Goal: Task Accomplishment & Management: Manage account settings

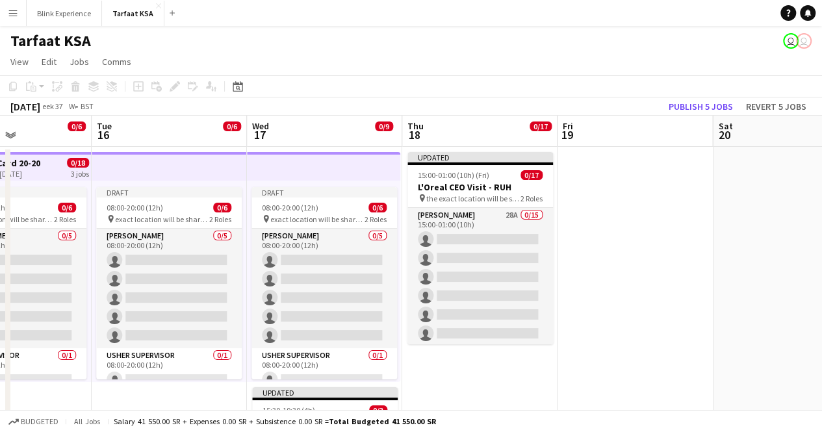
scroll to position [0, 535]
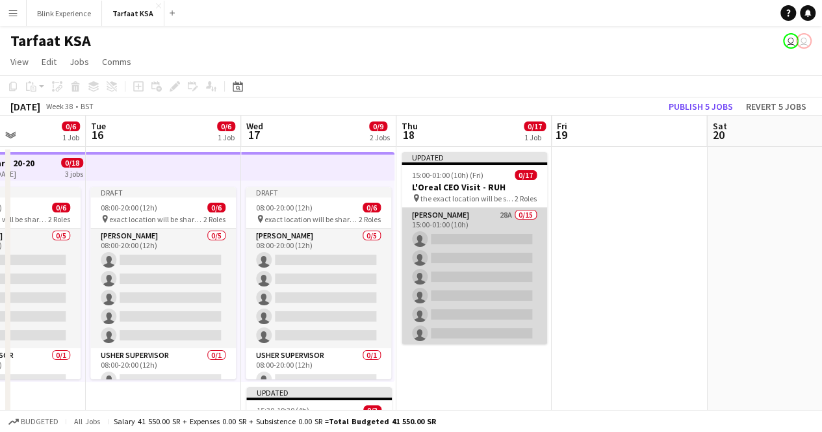
click at [472, 216] on app-card-role "[PERSON_NAME] 28A 0/15 15:00-01:00 (10h) single-neutral-actions single-neutral-…" at bounding box center [473, 362] width 145 height 308
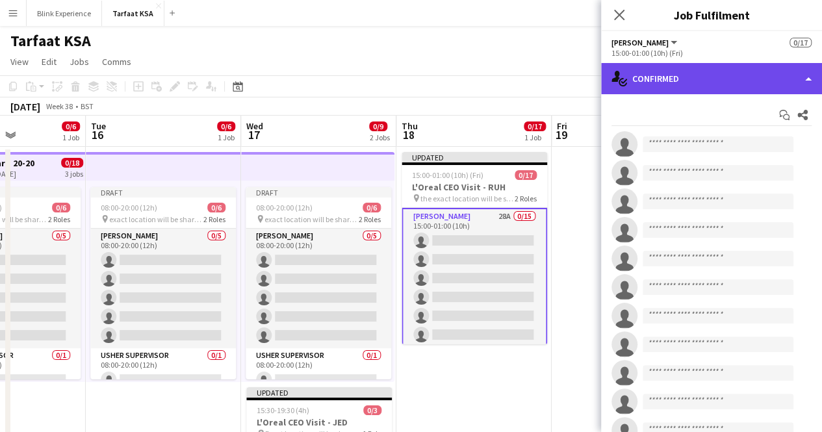
click at [778, 75] on div "single-neutral-actions-check-2 Confirmed" at bounding box center [711, 78] width 221 height 31
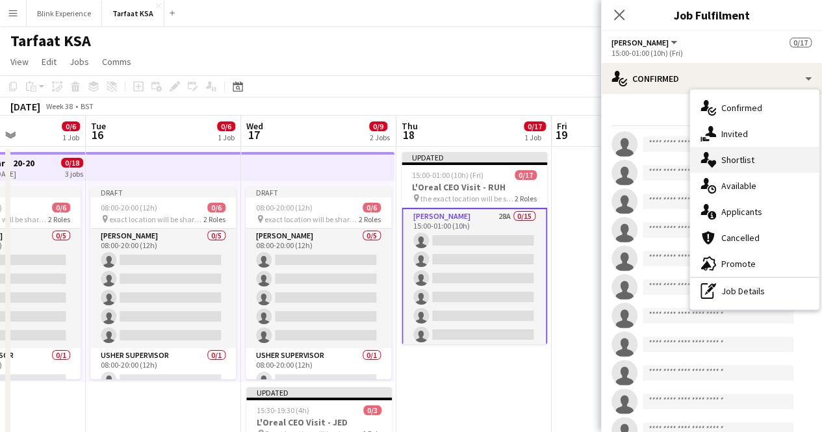
click at [752, 165] on span "Shortlist" at bounding box center [737, 160] width 33 height 12
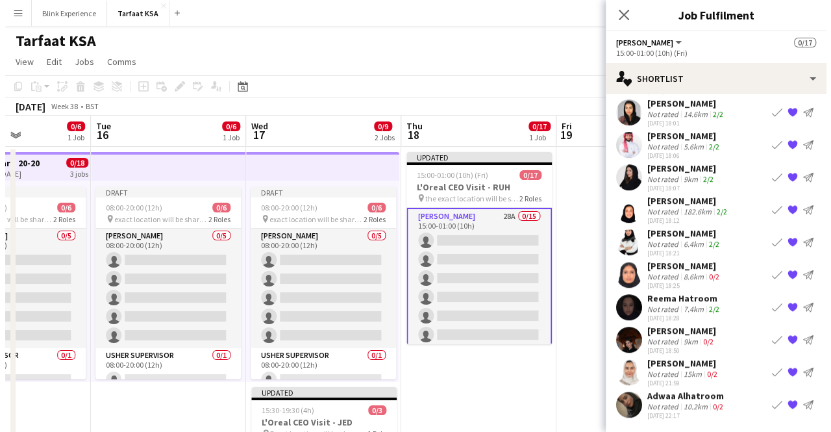
scroll to position [326, 0]
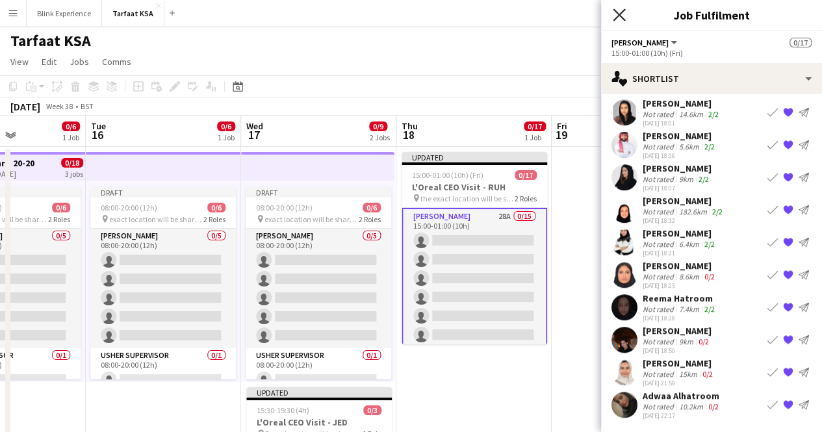
click at [616, 16] on icon at bounding box center [619, 14] width 12 height 12
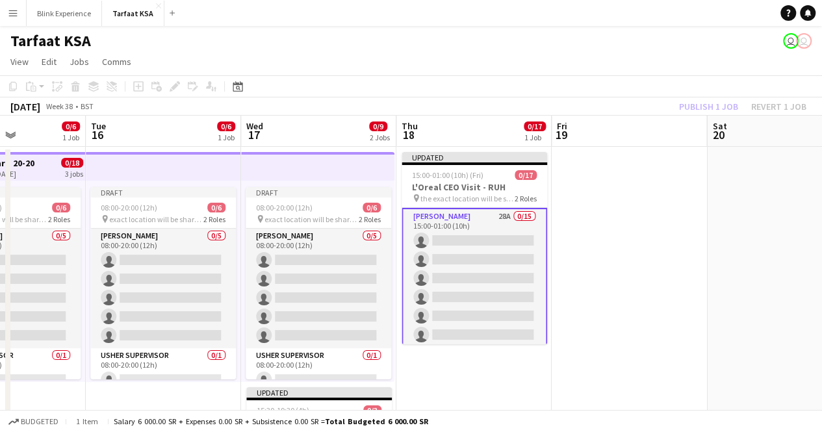
click at [435, 216] on app-card-role "Usher 28A 0/15 15:00-01:00 (10h) single-neutral-actions single-neutral-actions …" at bounding box center [473, 363] width 145 height 310
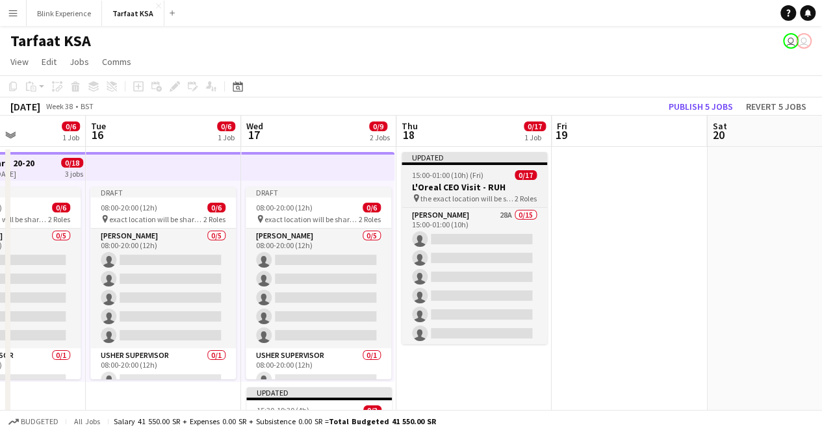
click at [459, 176] on span "15:00-01:00 (10h) (Fri)" at bounding box center [447, 175] width 71 height 10
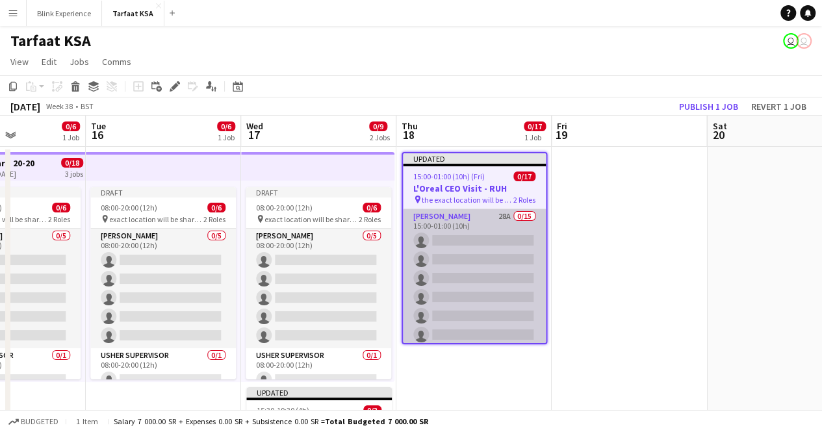
click at [452, 220] on app-card-role "Usher 28A 0/15 15:00-01:00 (10h) single-neutral-actions single-neutral-actions …" at bounding box center [474, 363] width 143 height 308
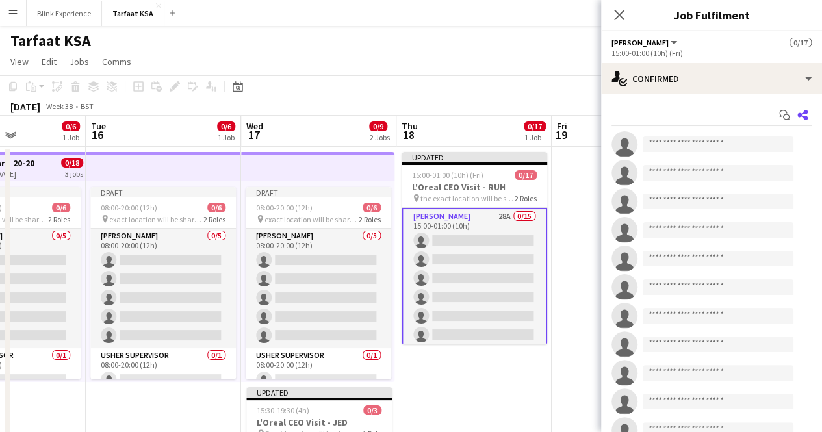
click at [797, 112] on icon "Share" at bounding box center [802, 115] width 10 height 10
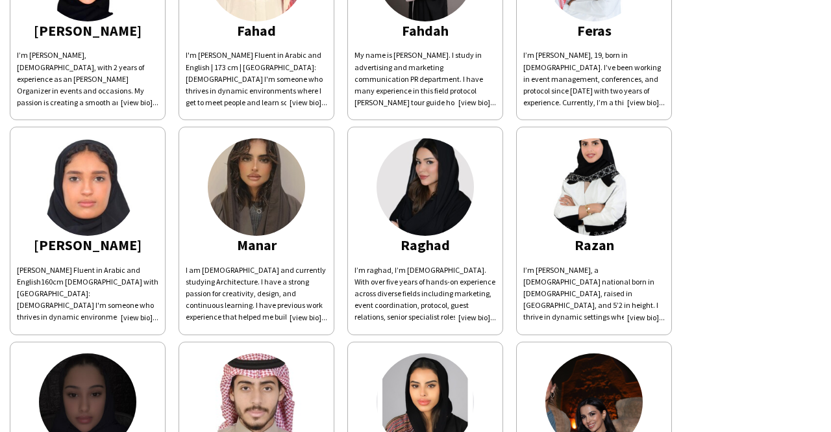
scroll to position [227, 0]
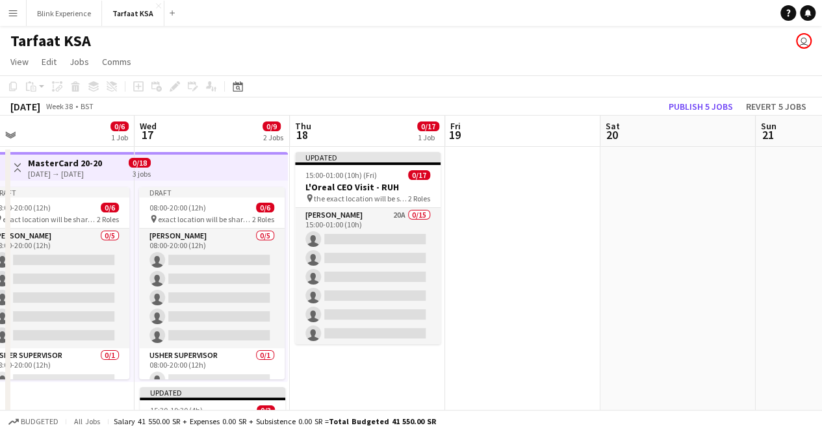
scroll to position [0, 302]
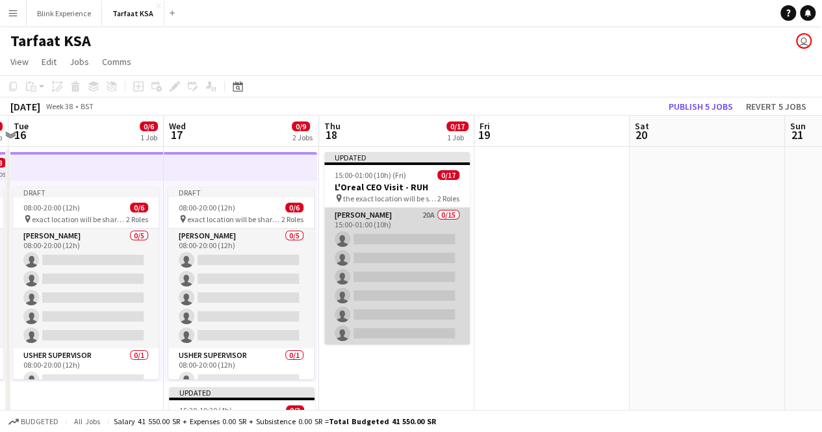
click at [403, 215] on app-card-role "Usher 20A 0/15 15:00-01:00 (10h) single-neutral-actions single-neutral-actions …" at bounding box center [396, 362] width 145 height 308
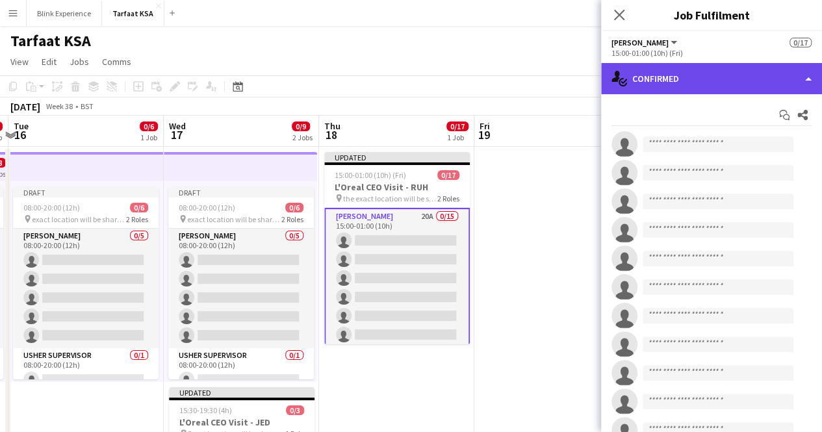
click at [808, 73] on div "single-neutral-actions-check-2 Confirmed" at bounding box center [711, 78] width 221 height 31
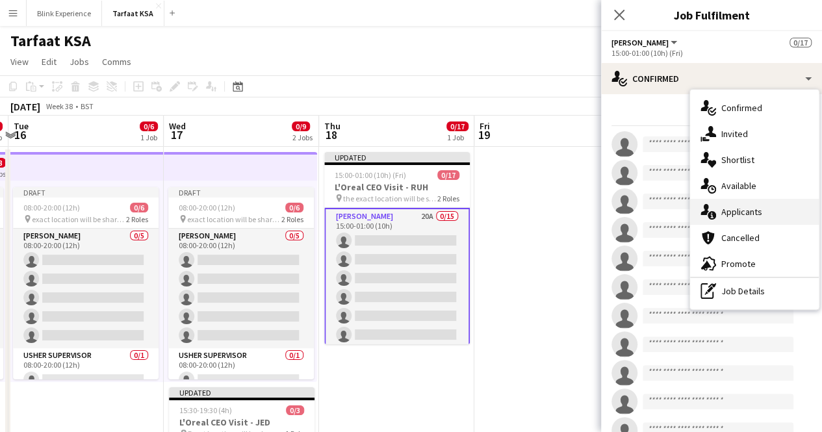
click at [742, 214] on span "Applicants" at bounding box center [741, 212] width 41 height 12
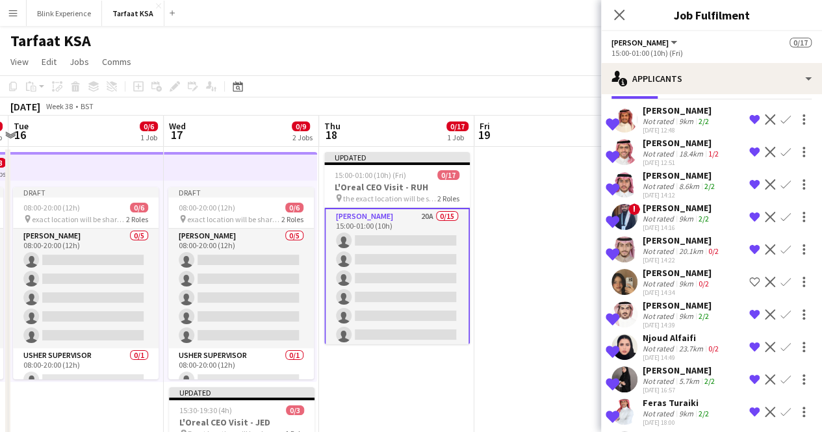
scroll to position [53, 0]
click at [765, 281] on app-icon "Decline" at bounding box center [770, 281] width 10 height 10
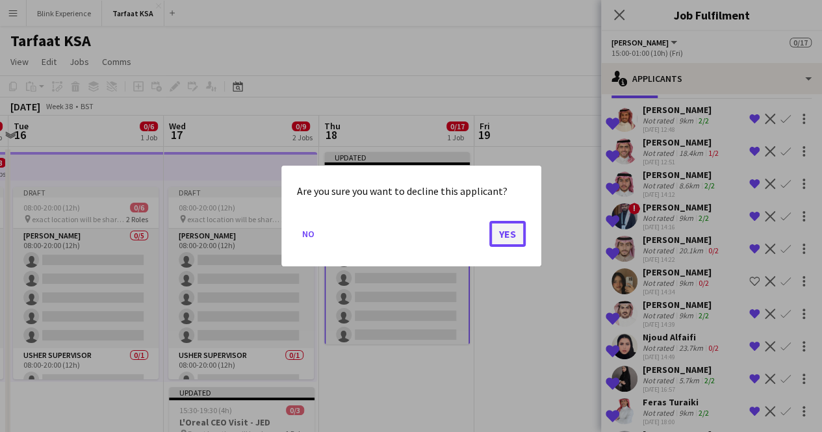
click at [498, 233] on button "Yes" at bounding box center [507, 234] width 36 height 26
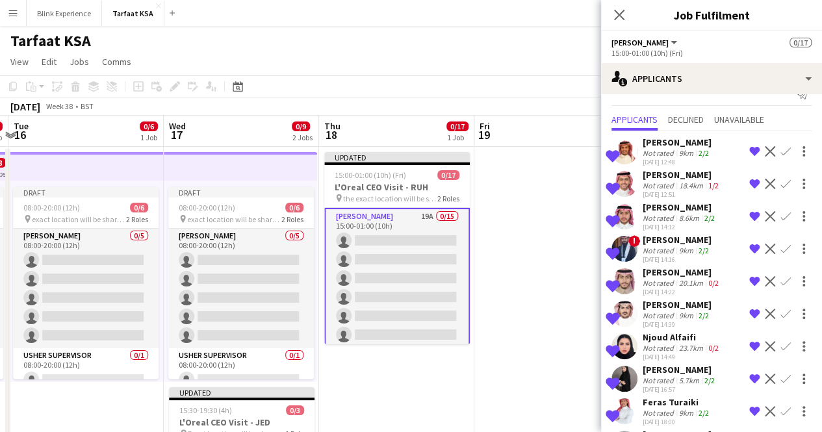
scroll to position [0, 0]
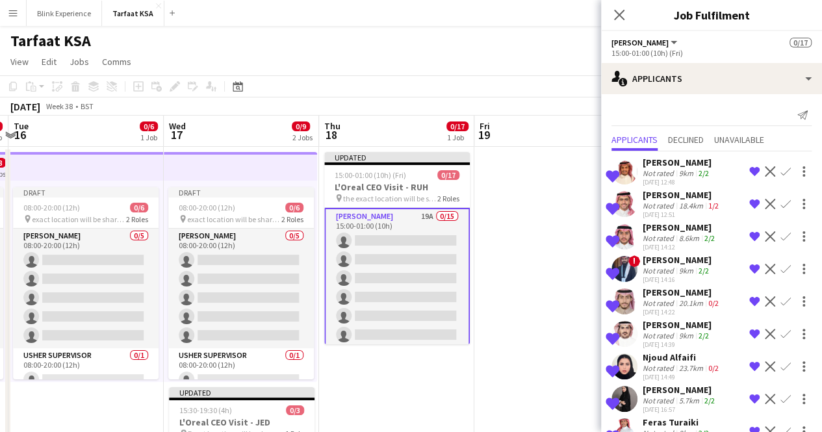
click at [538, 221] on app-date-cell at bounding box center [551, 355] width 155 height 417
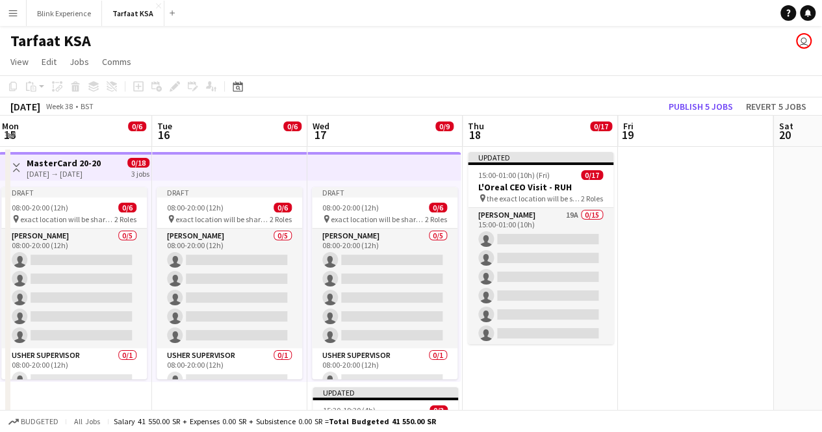
scroll to position [0, 469]
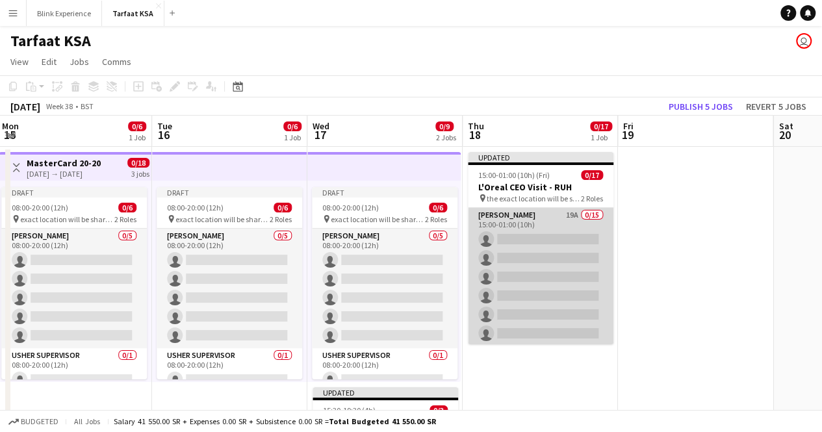
click at [514, 217] on app-card-role "Usher 19A 0/15 15:00-01:00 (10h) single-neutral-actions single-neutral-actions …" at bounding box center [540, 362] width 145 height 308
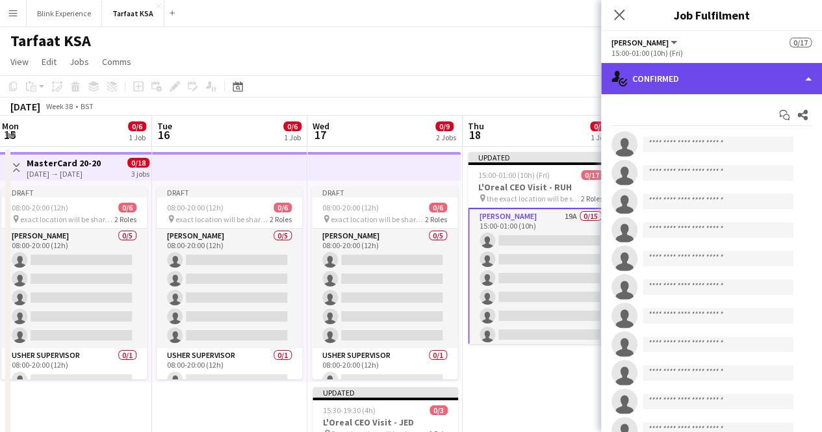
click at [794, 76] on div "single-neutral-actions-check-2 Confirmed" at bounding box center [711, 78] width 221 height 31
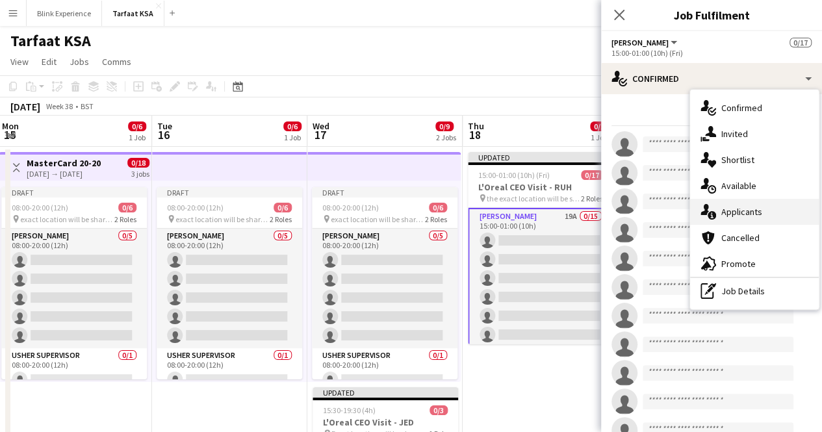
click at [752, 218] on div "single-neutral-actions-information Applicants" at bounding box center [754, 212] width 129 height 26
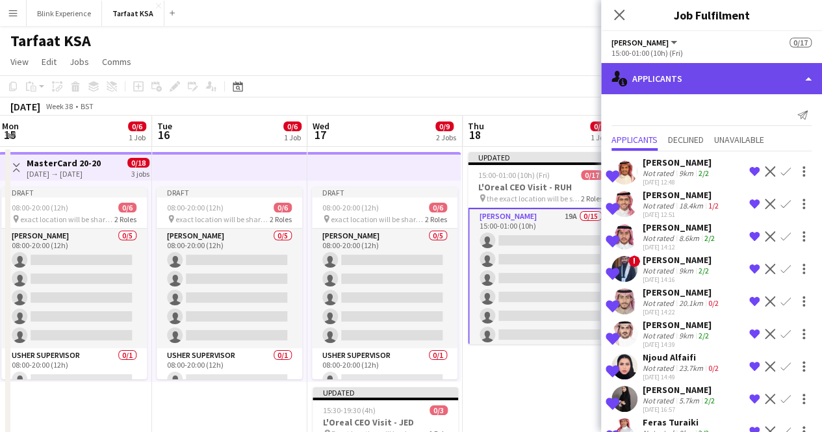
click at [800, 77] on div "single-neutral-actions-information Applicants" at bounding box center [711, 78] width 221 height 31
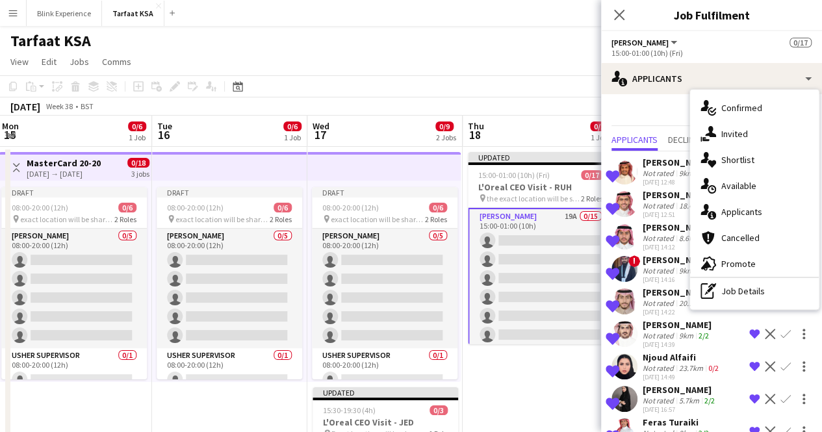
click at [629, 108] on div "Send notification" at bounding box center [711, 115] width 200 height 21
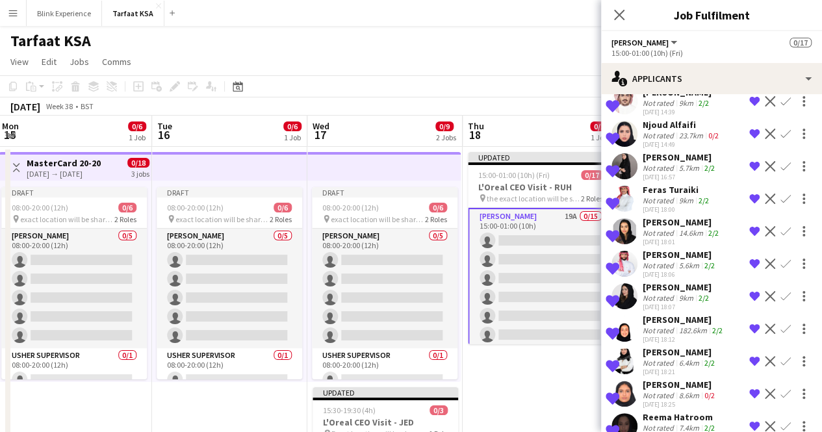
scroll to position [351, 0]
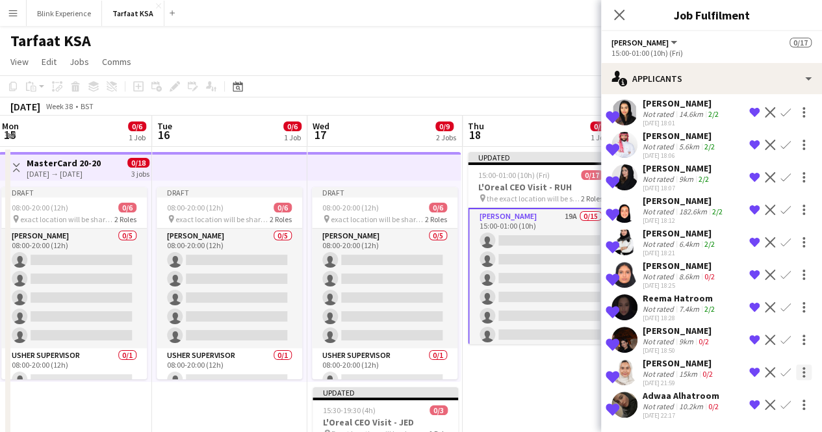
click at [796, 373] on div at bounding box center [804, 372] width 16 height 16
click at [763, 322] on span "Send notification" at bounding box center [752, 316] width 77 height 12
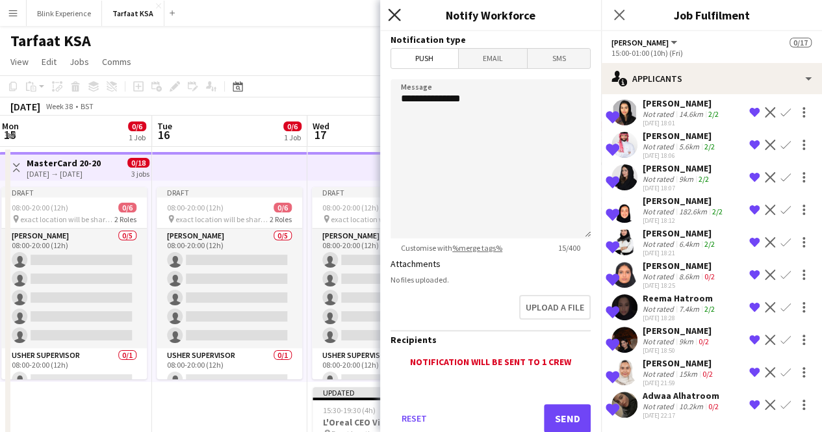
click at [398, 17] on icon "Close pop-in" at bounding box center [394, 14] width 12 height 12
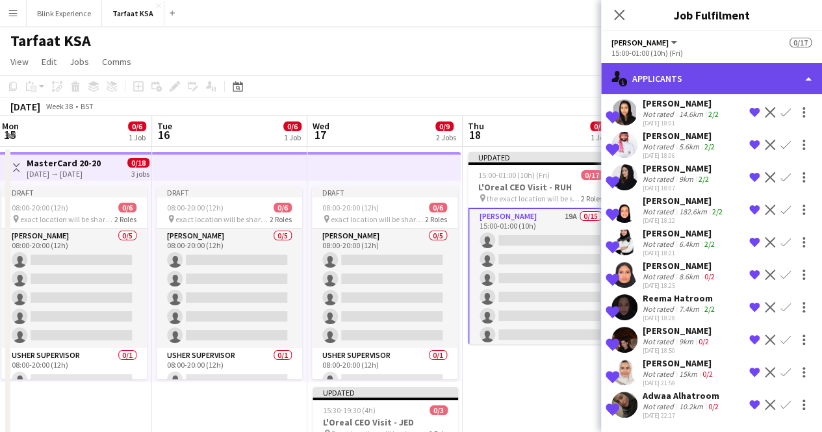
click at [713, 85] on div "single-neutral-actions-information Applicants" at bounding box center [711, 78] width 221 height 31
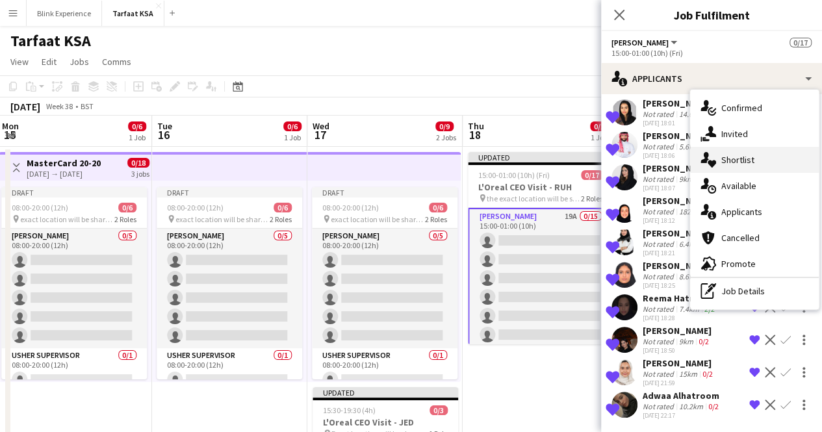
click at [740, 168] on div "single-neutral-actions-heart Shortlist" at bounding box center [754, 160] width 129 height 26
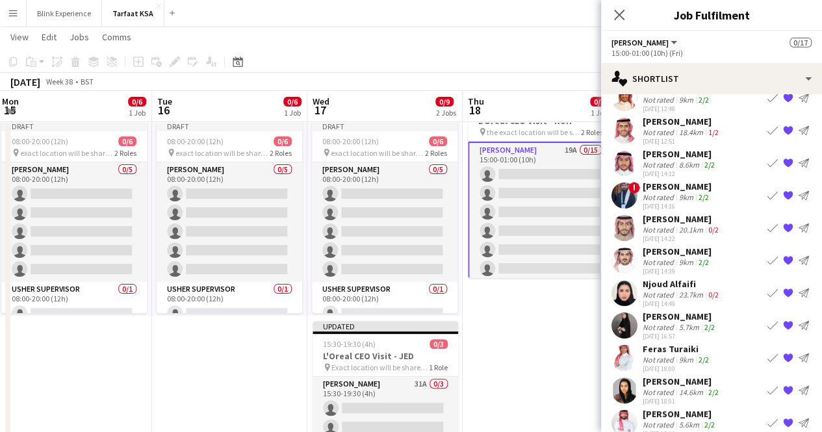
scroll to position [0, 0]
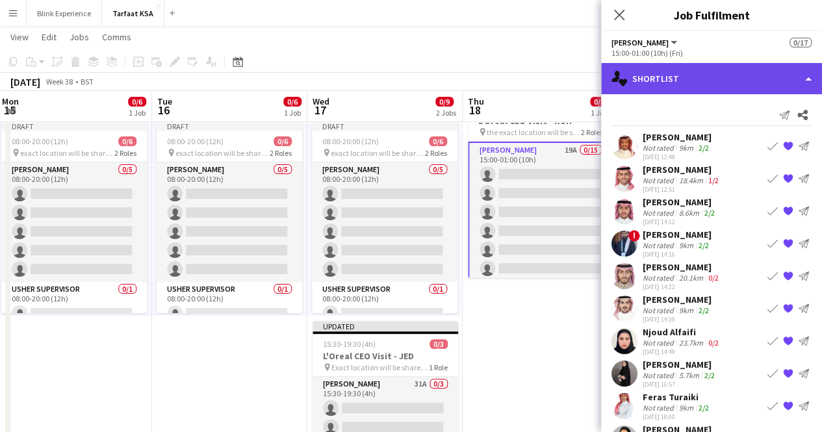
click at [671, 81] on div "single-neutral-actions-heart Shortlist" at bounding box center [711, 78] width 221 height 31
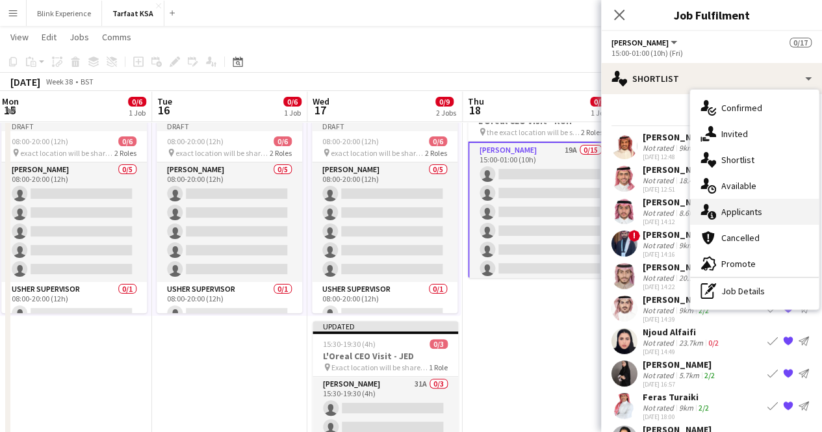
click at [759, 210] on span "Applicants" at bounding box center [741, 212] width 41 height 12
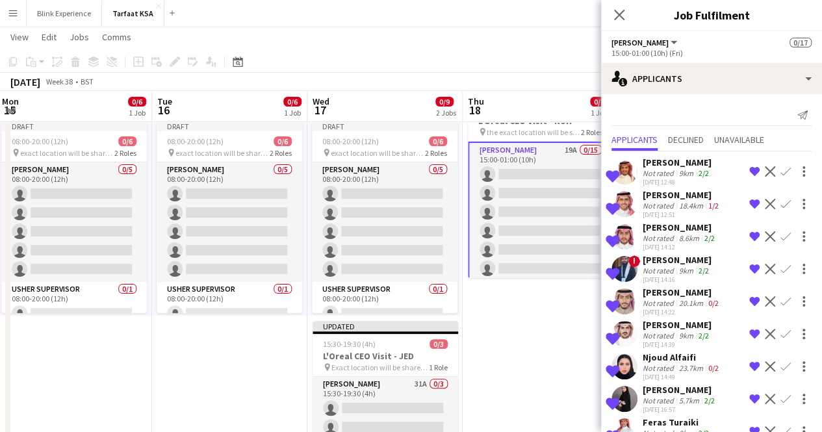
click at [749, 170] on app-icon "Remove crew from shortlist" at bounding box center [754, 171] width 10 height 10
click at [749, 204] on app-icon "Remove crew from shortlist" at bounding box center [754, 204] width 10 height 10
click at [749, 234] on app-icon "Remove crew from shortlist" at bounding box center [754, 236] width 10 height 10
click at [749, 266] on app-icon "Remove crew from shortlist" at bounding box center [754, 269] width 10 height 10
click at [749, 301] on app-icon "Remove crew from shortlist" at bounding box center [754, 301] width 10 height 10
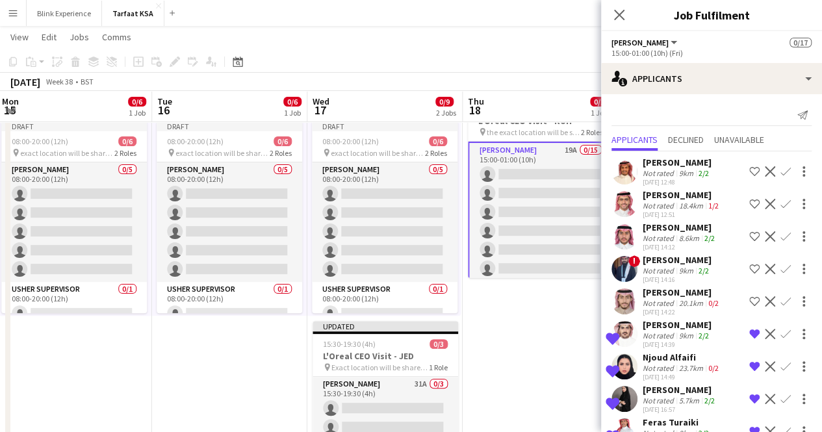
click at [749, 331] on app-icon "Remove crew from shortlist" at bounding box center [754, 334] width 10 height 10
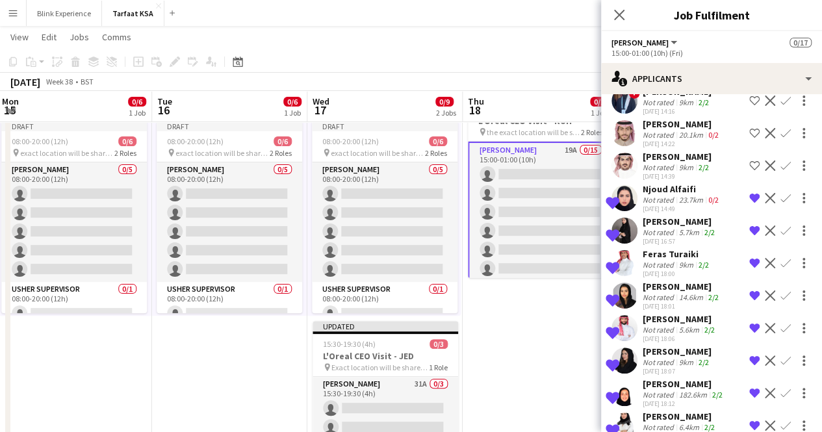
scroll to position [169, 0]
click at [749, 196] on app-icon "Remove crew from shortlist" at bounding box center [754, 197] width 10 height 10
click at [749, 226] on app-icon "Remove crew from shortlist" at bounding box center [754, 230] width 10 height 10
click at [749, 257] on app-icon "Remove crew from shortlist" at bounding box center [754, 262] width 10 height 10
click at [746, 288] on button "Remove crew from shortlist" at bounding box center [754, 295] width 16 height 16
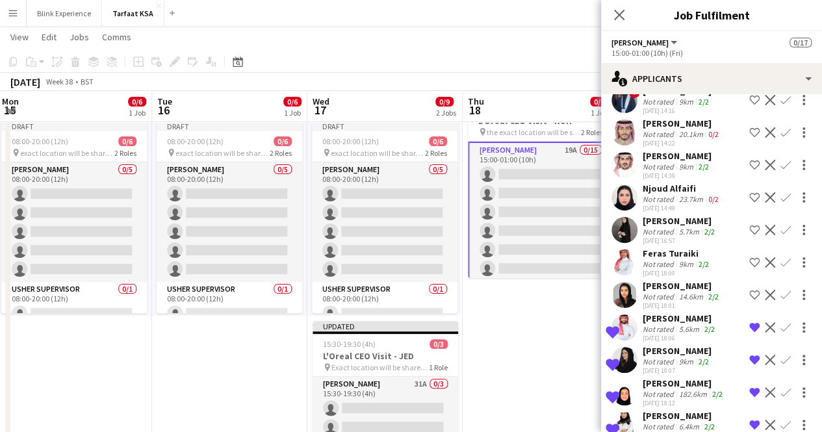
click at [749, 327] on app-icon "Remove crew from shortlist" at bounding box center [754, 327] width 10 height 10
click at [749, 355] on app-icon "Remove crew from shortlist" at bounding box center [754, 360] width 10 height 10
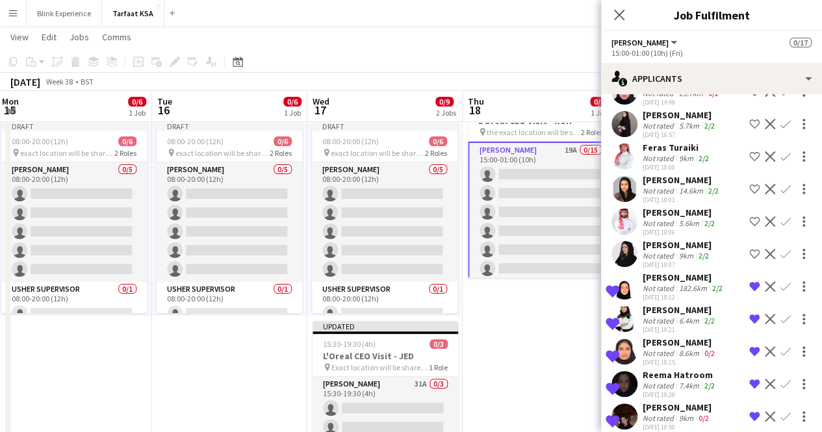
scroll to position [275, 0]
click at [749, 283] on app-icon "Remove crew from shortlist" at bounding box center [754, 286] width 10 height 10
click at [749, 315] on app-icon "Remove crew from shortlist" at bounding box center [754, 318] width 10 height 10
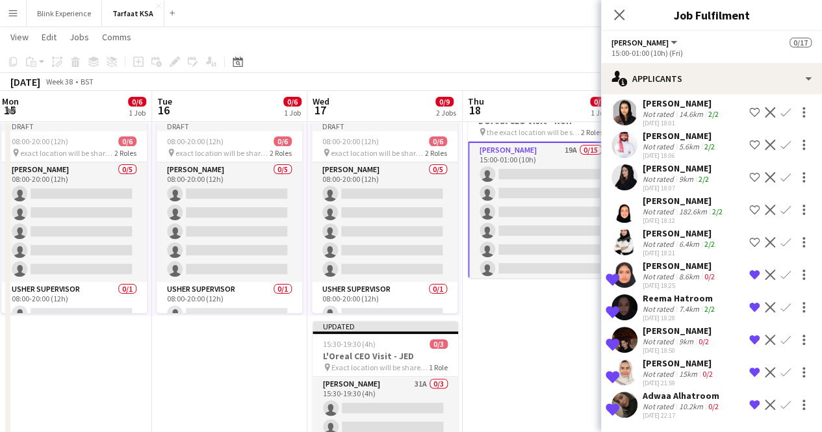
click at [749, 272] on app-icon "Remove crew from shortlist" at bounding box center [754, 275] width 10 height 10
click at [746, 309] on button "Remove crew from shortlist" at bounding box center [754, 307] width 16 height 16
click at [749, 342] on app-icon "Remove crew from shortlist" at bounding box center [754, 340] width 10 height 10
click at [749, 375] on app-icon "Remove crew from shortlist" at bounding box center [754, 372] width 10 height 10
click at [749, 403] on app-icon "Remove crew from shortlist" at bounding box center [754, 404] width 10 height 10
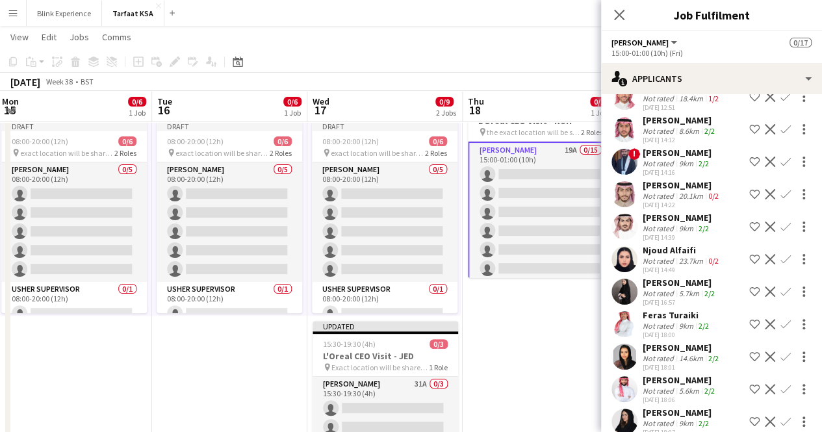
scroll to position [0, 0]
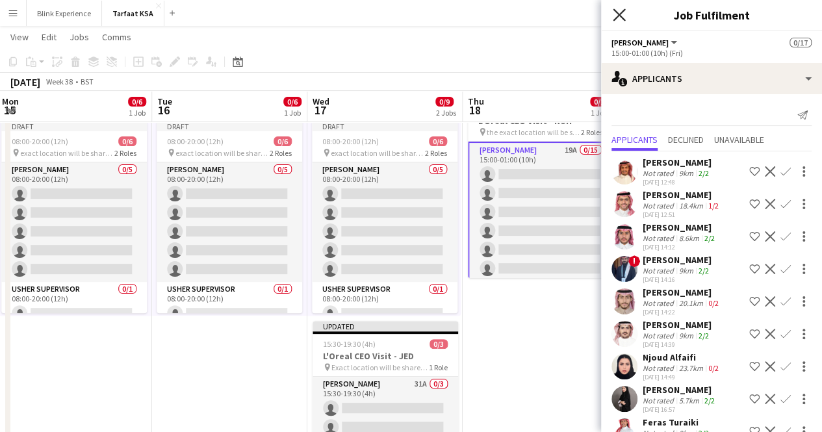
click at [613, 12] on icon "Close pop-in" at bounding box center [619, 14] width 12 height 12
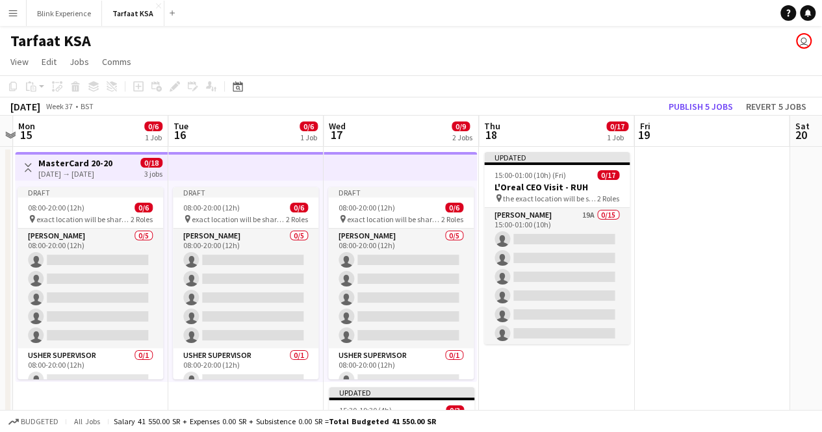
scroll to position [0, 609]
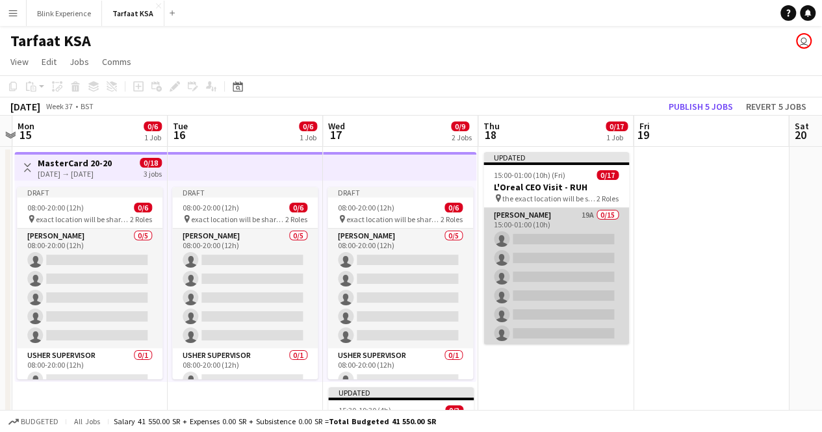
click at [538, 214] on app-card-role "Usher 19A 0/15 15:00-01:00 (10h) single-neutral-actions single-neutral-actions …" at bounding box center [555, 362] width 145 height 308
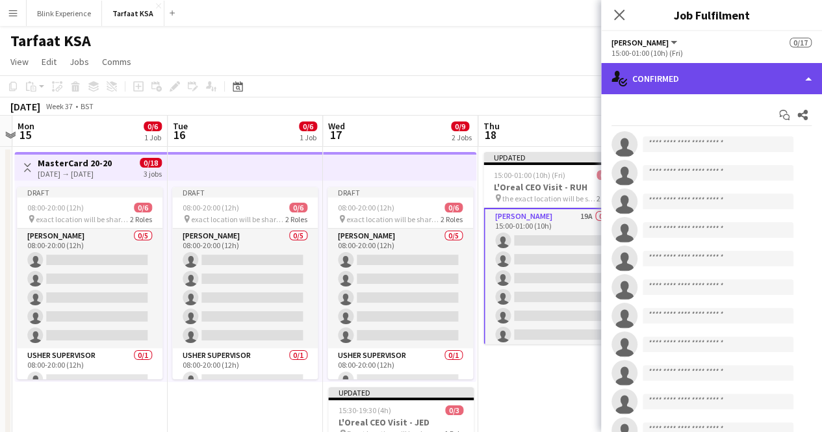
click at [807, 80] on div "single-neutral-actions-check-2 Confirmed" at bounding box center [711, 78] width 221 height 31
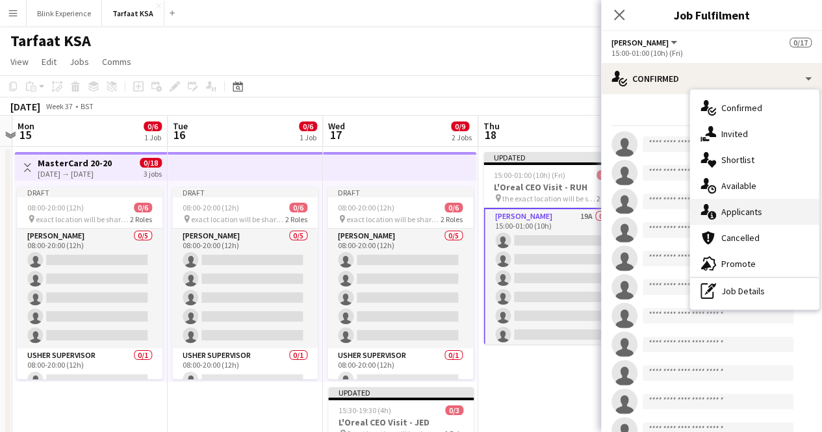
click at [748, 211] on span "Applicants" at bounding box center [741, 212] width 41 height 12
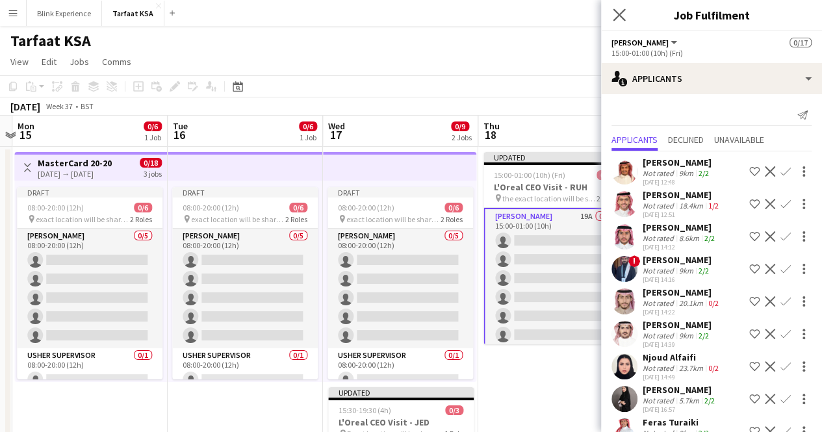
click at [625, 12] on app-icon "Close pop-in" at bounding box center [619, 15] width 19 height 19
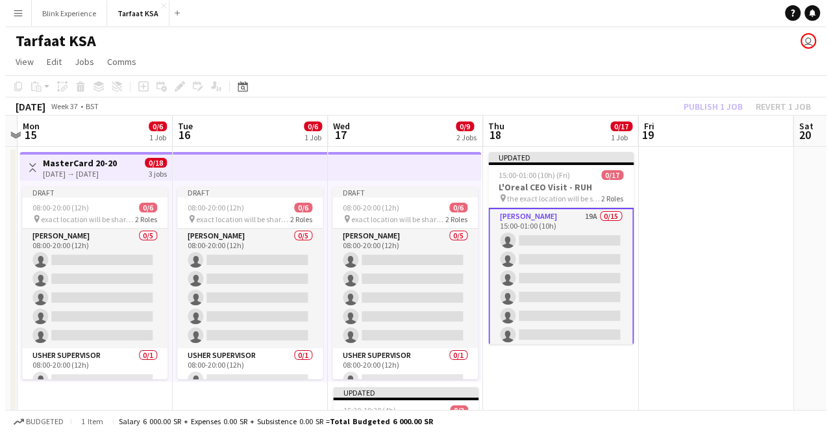
scroll to position [0, 608]
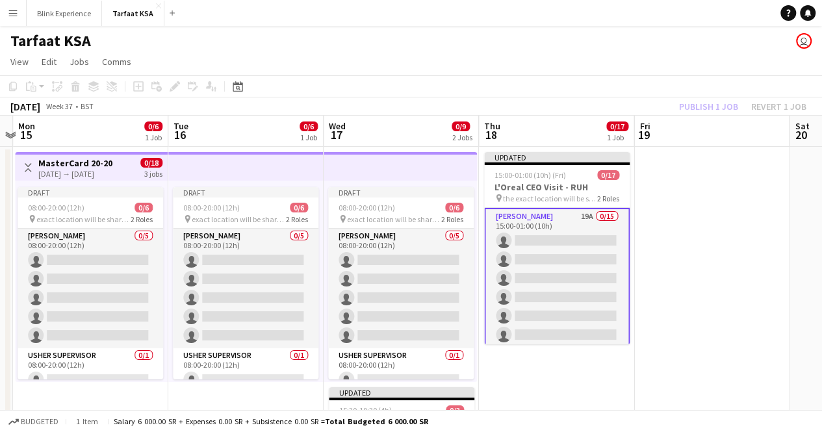
drag, startPoint x: 587, startPoint y: 228, endPoint x: 593, endPoint y: 220, distance: 10.1
click at [593, 220] on app-card-role "Usher 19A 0/15 15:00-01:00 (10h) single-neutral-actions single-neutral-actions …" at bounding box center [556, 363] width 145 height 310
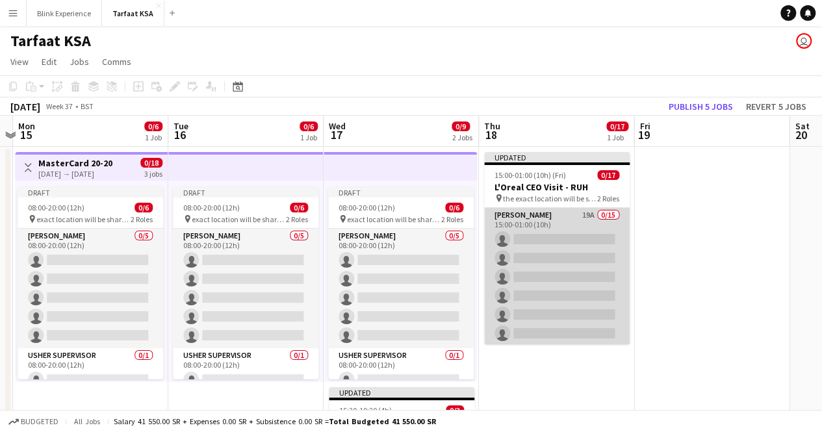
click at [576, 222] on app-card-role "[PERSON_NAME] 19A 0/15 15:00-01:00 (10h) single-neutral-actions single-neutral-…" at bounding box center [556, 362] width 145 height 308
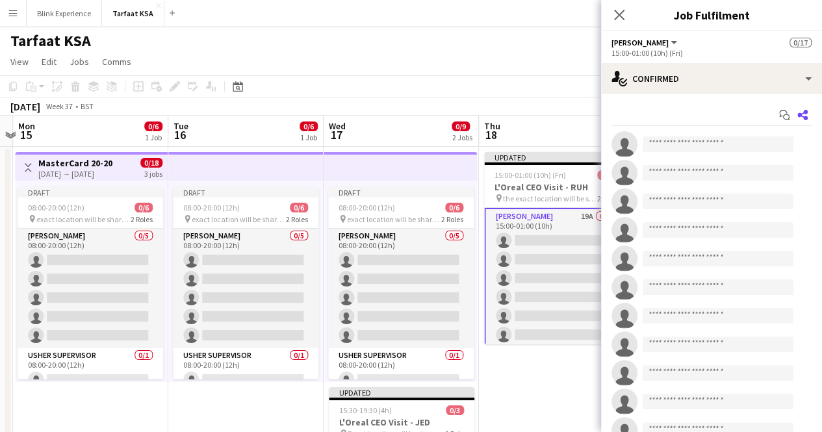
click at [798, 114] on app-icon "Share" at bounding box center [802, 115] width 18 height 18
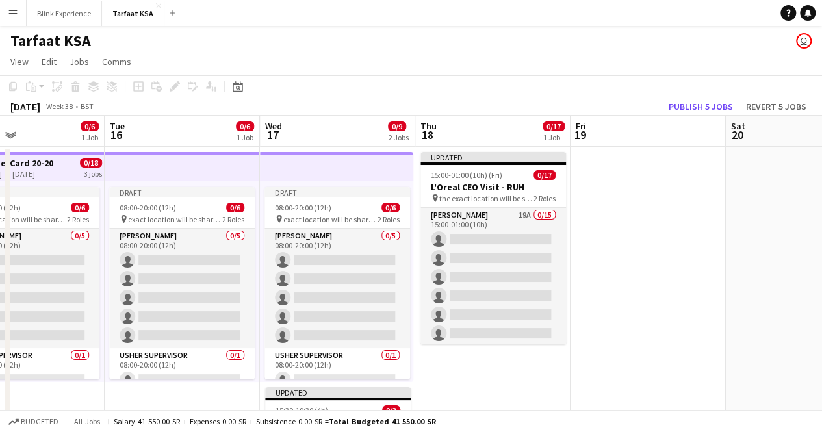
scroll to position [0, 362]
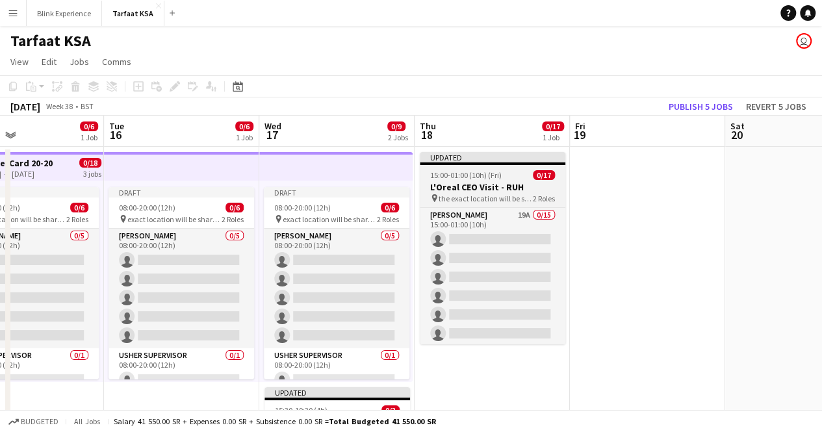
click at [486, 196] on span "the exact location will be shared later" at bounding box center [485, 199] width 94 height 10
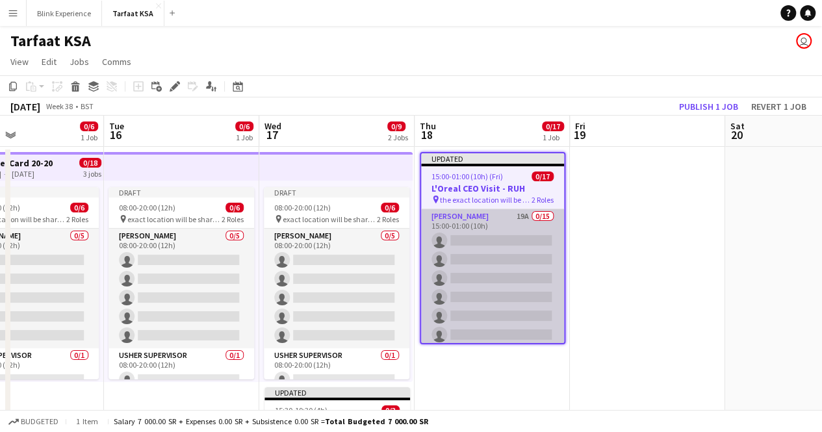
click at [477, 216] on app-card-role "[PERSON_NAME] 19A 0/15 15:00-01:00 (10h) single-neutral-actions single-neutral-…" at bounding box center [492, 363] width 143 height 308
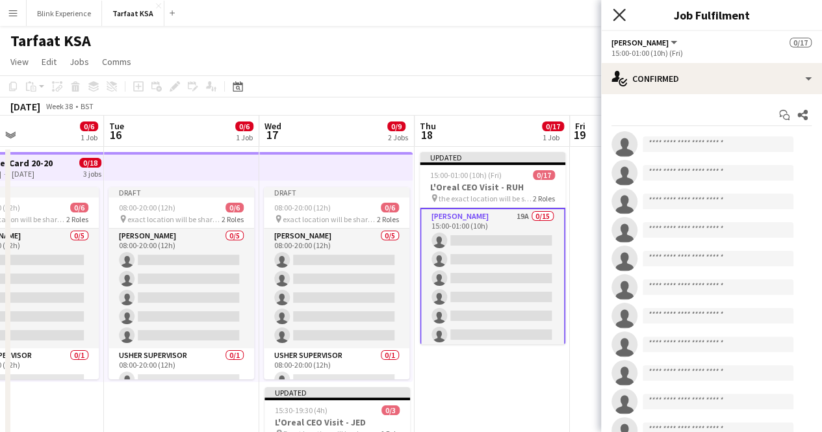
click at [620, 12] on icon at bounding box center [619, 14] width 12 height 12
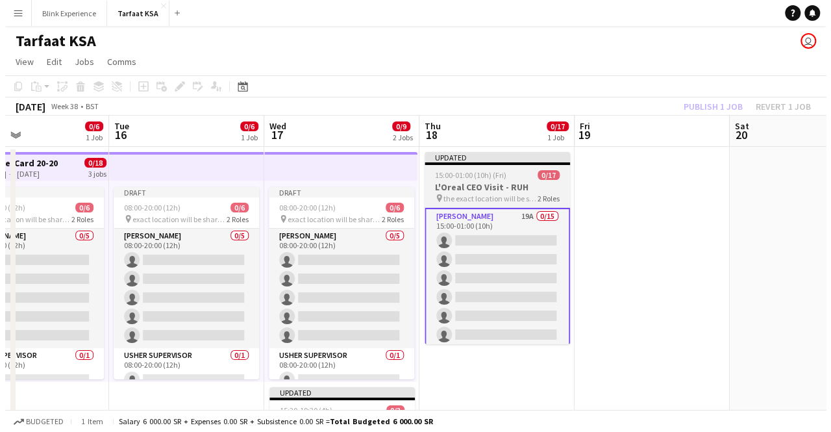
scroll to position [0, 361]
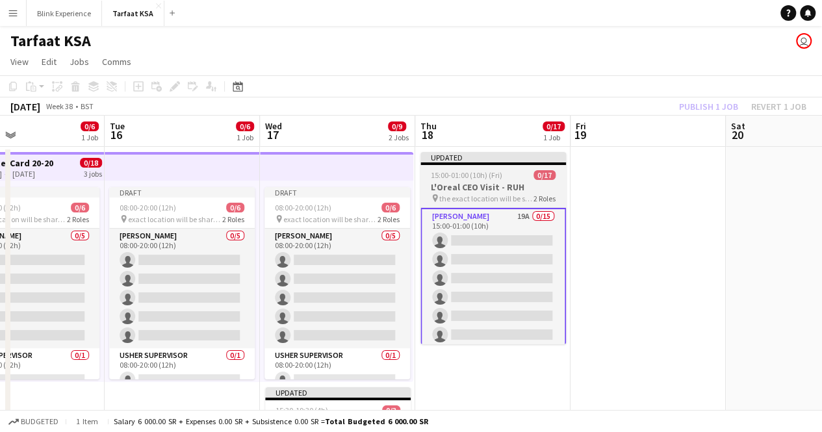
drag, startPoint x: 484, startPoint y: 175, endPoint x: 467, endPoint y: 207, distance: 36.0
click at [467, 207] on app-job-card "Updated 15:00-01:00 (10h) (Fri) 0/17 L'Oreal CEO Visit - RUH pin the exact loca…" at bounding box center [492, 248] width 145 height 192
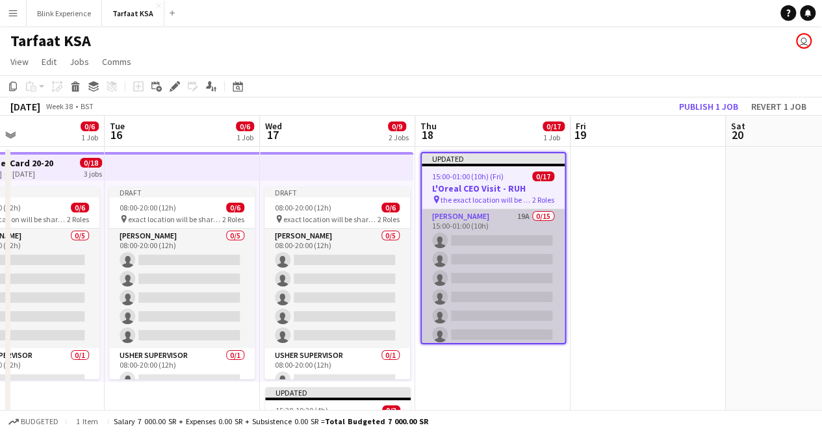
click at [465, 217] on app-card-role "Usher 19A 0/15 15:00-01:00 (10h) single-neutral-actions single-neutral-actions …" at bounding box center [493, 363] width 143 height 308
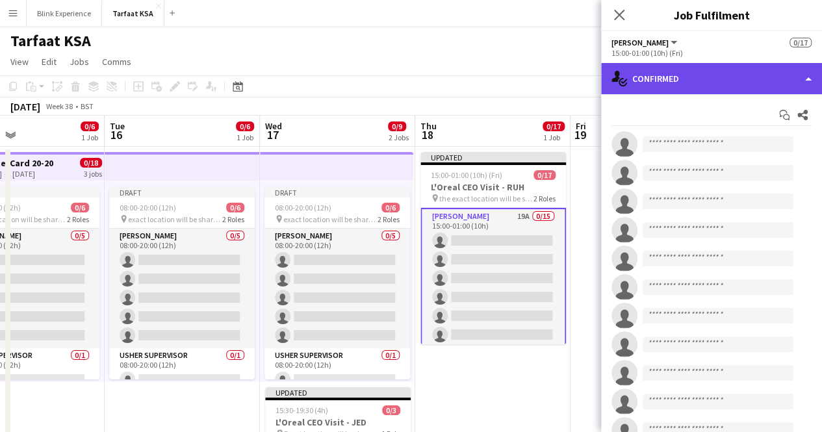
click at [802, 71] on div "single-neutral-actions-check-2 Confirmed" at bounding box center [711, 78] width 221 height 31
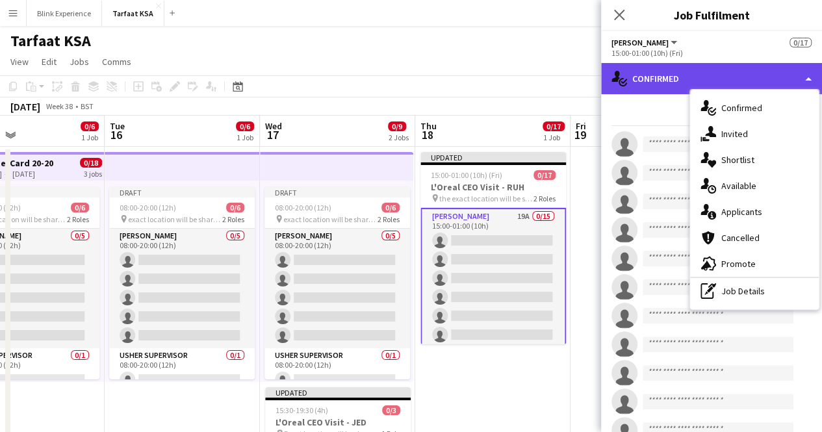
click at [802, 71] on div "single-neutral-actions-check-2 Confirmed" at bounding box center [711, 78] width 221 height 31
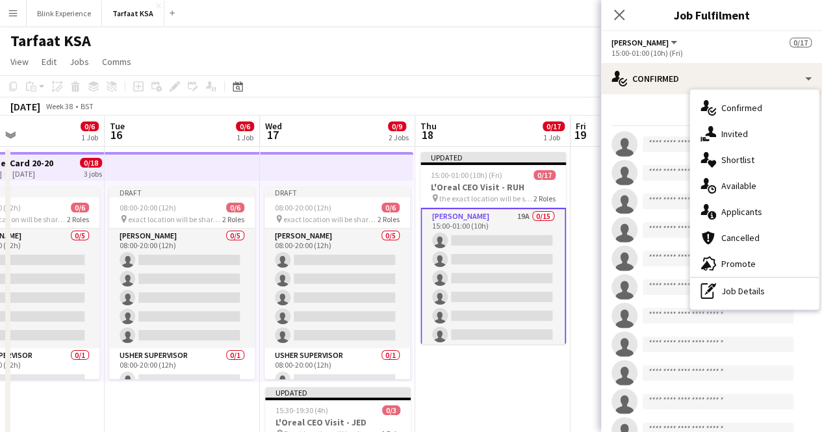
click at [672, 118] on div "Start chat Share" at bounding box center [711, 115] width 200 height 21
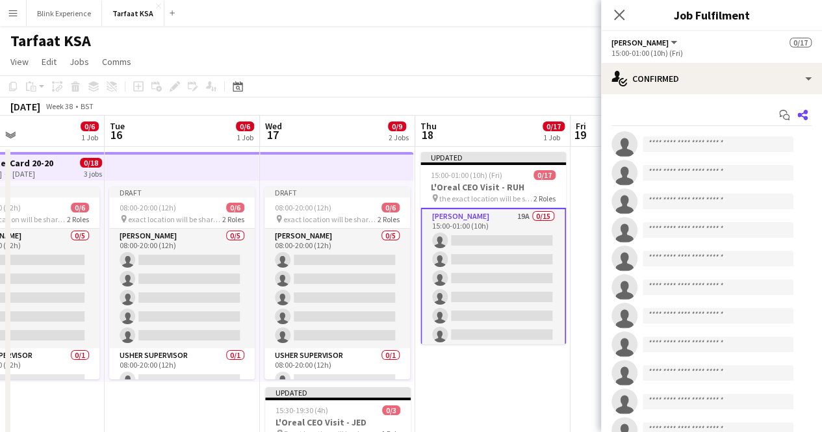
click at [797, 118] on icon at bounding box center [802, 115] width 10 height 10
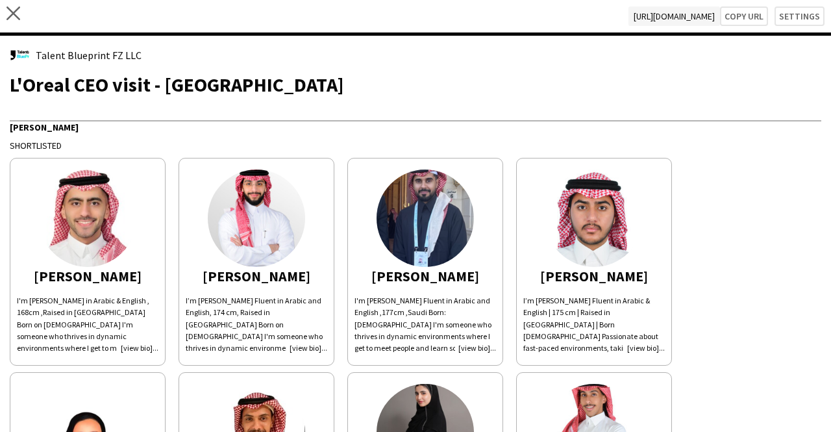
click at [275, 211] on img at bounding box center [256, 218] width 97 height 97
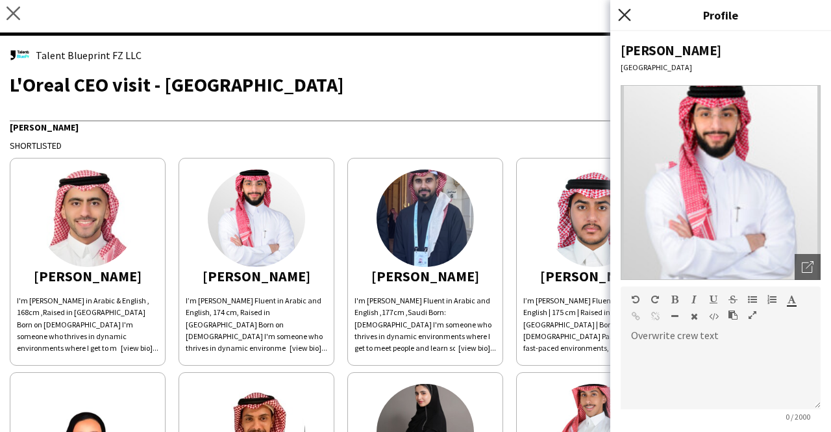
click at [629, 14] on icon "Close pop-in" at bounding box center [624, 14] width 12 height 12
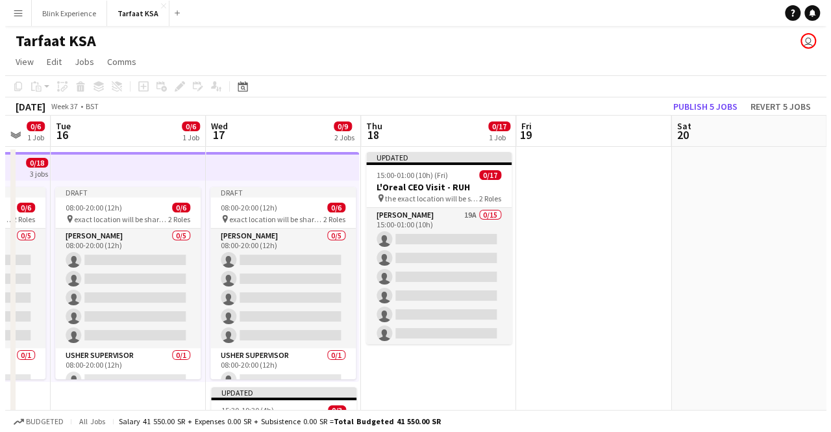
scroll to position [0, 577]
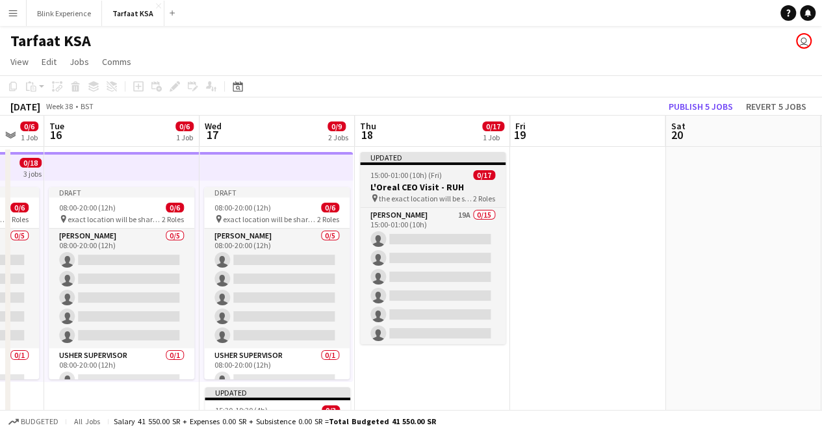
click at [418, 158] on div "Updated" at bounding box center [432, 157] width 145 height 10
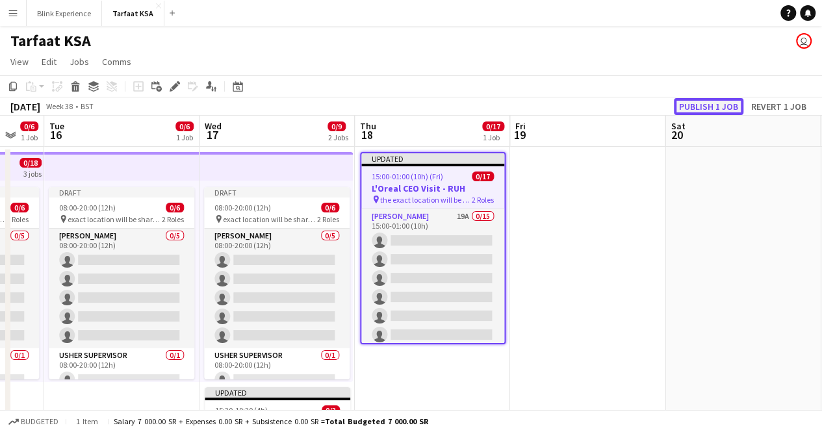
click at [709, 107] on button "Publish 1 job" at bounding box center [709, 106] width 70 height 17
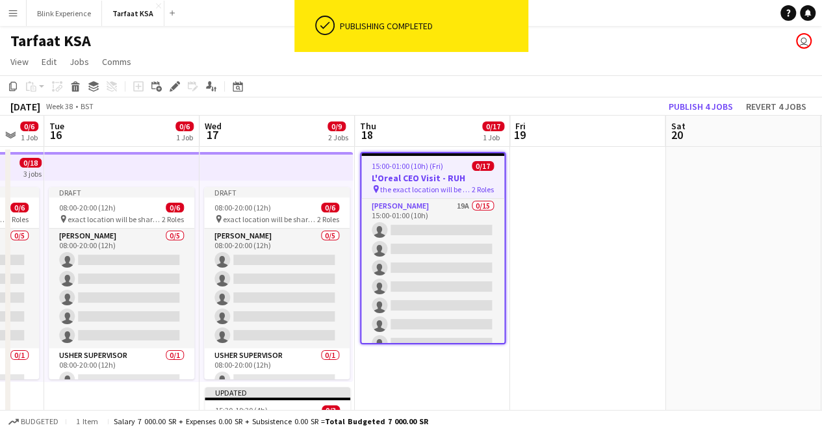
click at [434, 178] on h3 "L'Oreal CEO Visit - RUH" at bounding box center [432, 178] width 143 height 12
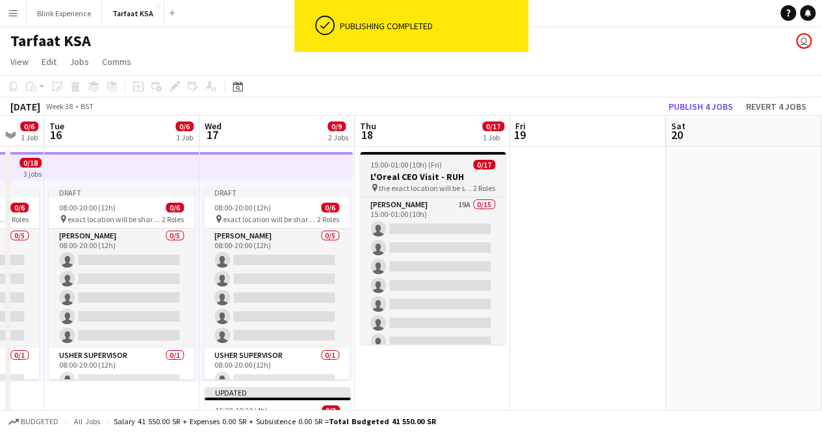
click at [439, 176] on h3 "L'Oreal CEO Visit - RUH" at bounding box center [432, 177] width 145 height 12
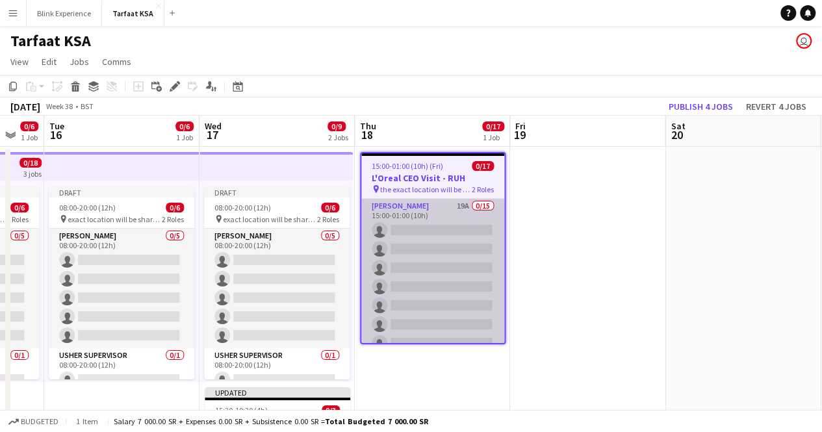
click at [457, 208] on app-card-role "Usher 19A 0/15 15:00-01:00 (10h) single-neutral-actions single-neutral-actions …" at bounding box center [432, 353] width 143 height 308
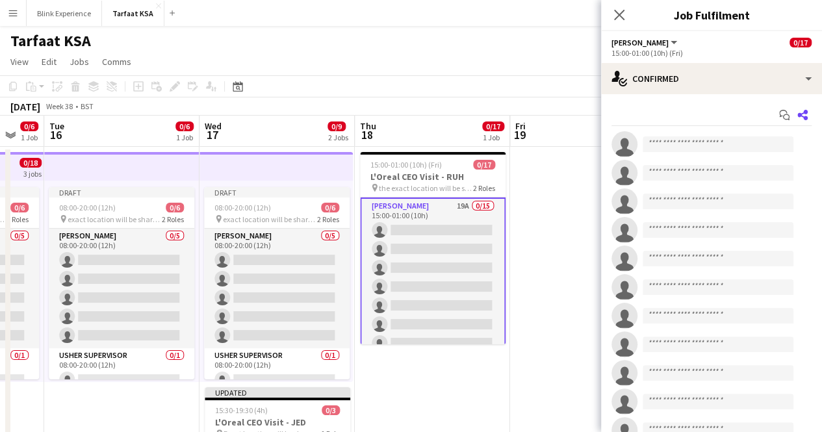
click at [797, 117] on icon "Share" at bounding box center [802, 115] width 10 height 10
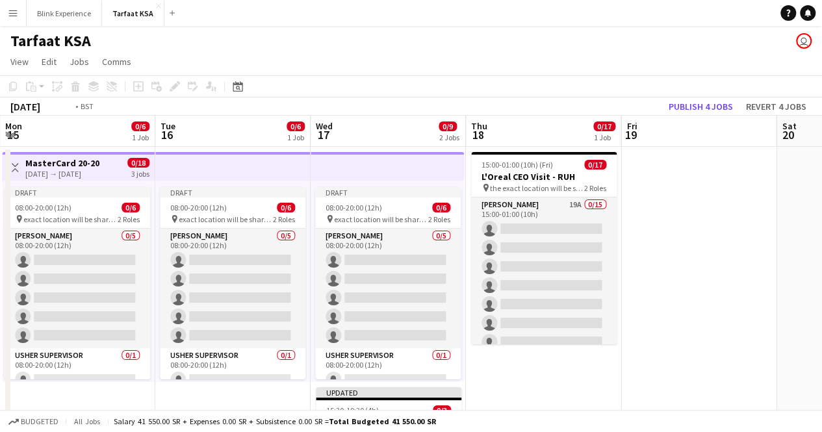
scroll to position [0, 316]
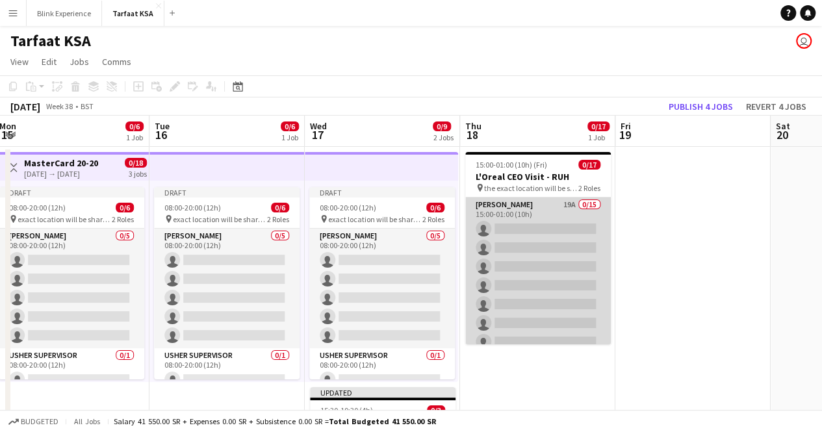
click at [521, 212] on app-card-role "Usher 19A 0/15 15:00-01:00 (10h) single-neutral-actions single-neutral-actions …" at bounding box center [537, 351] width 145 height 308
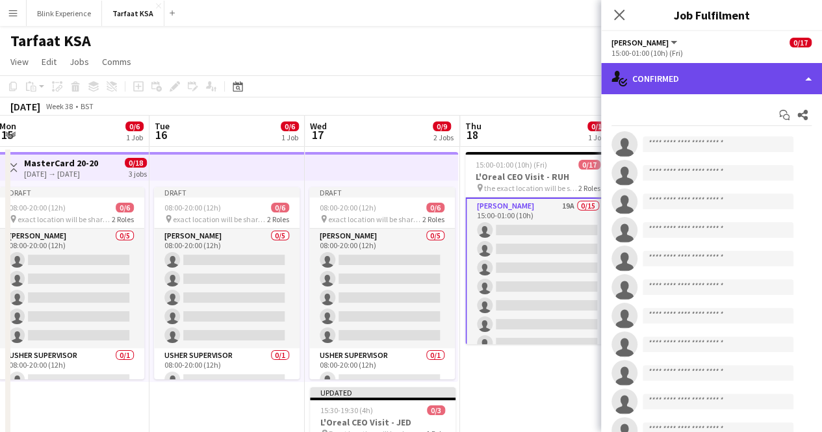
click at [803, 67] on div "single-neutral-actions-check-2 Confirmed" at bounding box center [711, 78] width 221 height 31
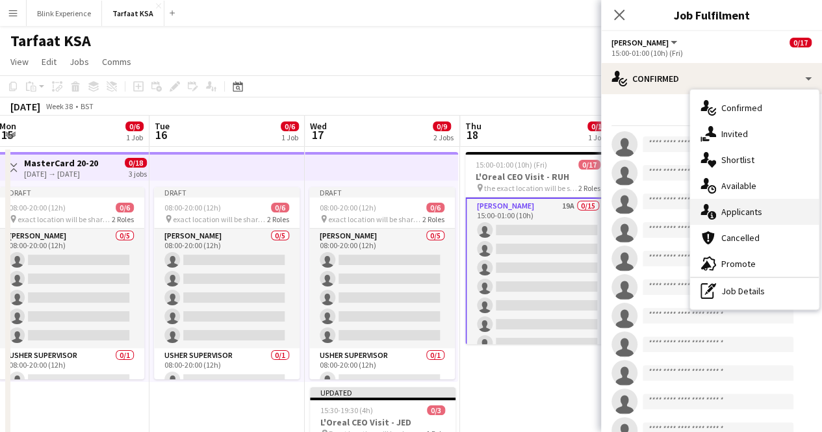
click at [751, 214] on span "Applicants" at bounding box center [741, 212] width 41 height 12
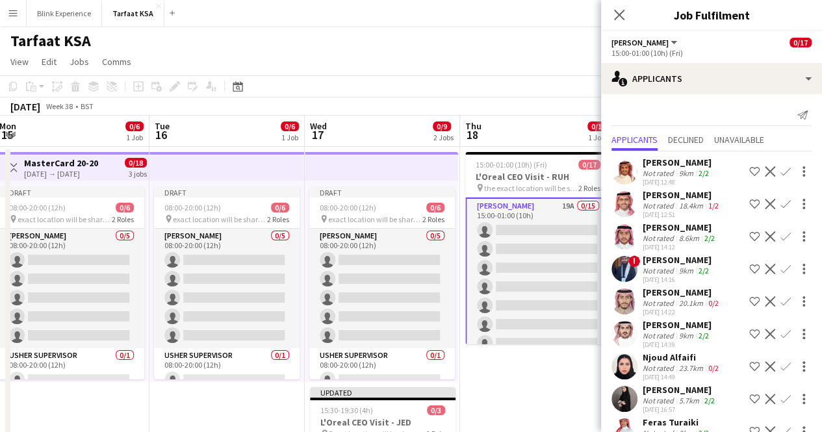
click at [749, 171] on app-icon "Shortlist crew" at bounding box center [754, 171] width 10 height 10
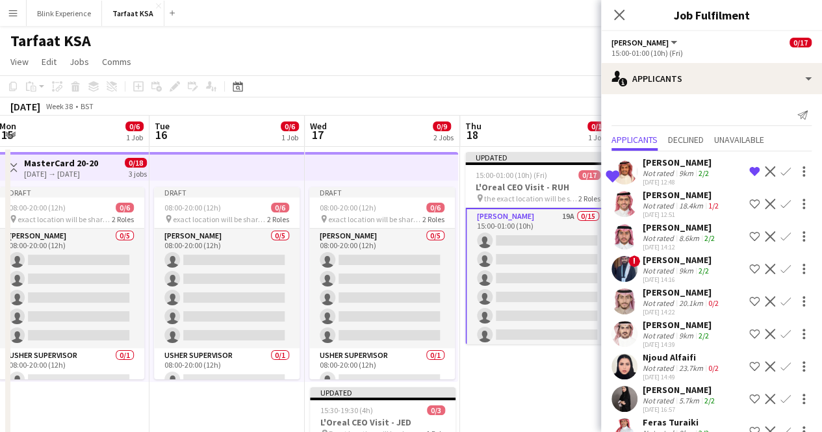
drag, startPoint x: 740, startPoint y: 171, endPoint x: 703, endPoint y: 217, distance: 59.1
click at [746, 196] on button "Shortlist crew" at bounding box center [754, 204] width 16 height 16
click at [749, 231] on app-icon "Shortlist crew" at bounding box center [754, 236] width 10 height 10
click at [749, 264] on app-icon "Shortlist crew" at bounding box center [754, 269] width 10 height 10
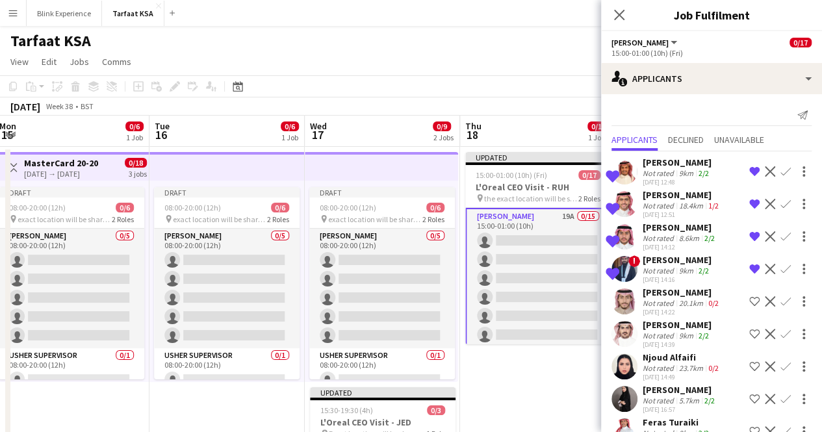
click at [749, 297] on app-icon "Shortlist crew" at bounding box center [754, 301] width 10 height 10
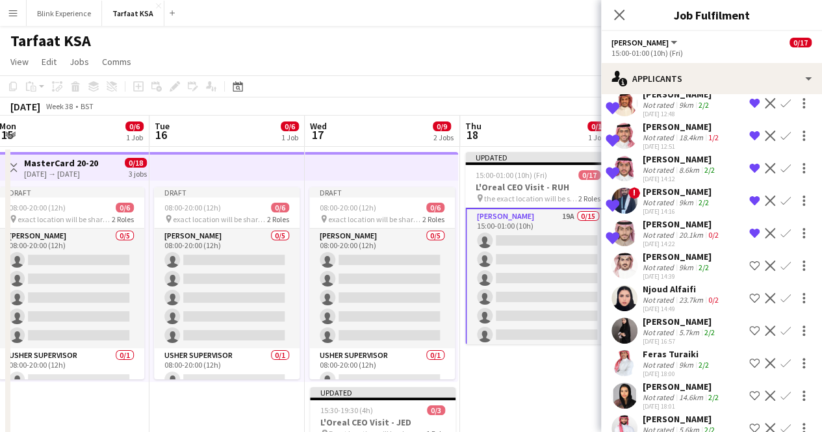
scroll to position [70, 0]
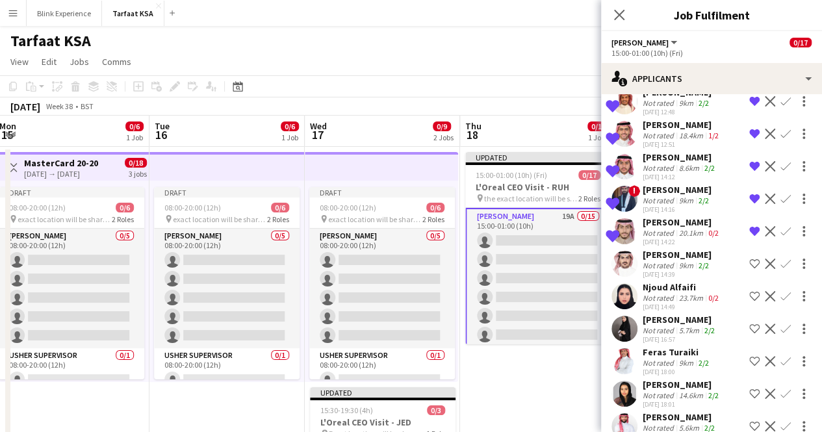
click at [749, 262] on app-icon "Shortlist crew" at bounding box center [754, 264] width 10 height 10
click at [749, 293] on app-icon "Shortlist crew" at bounding box center [754, 296] width 10 height 10
click at [749, 327] on app-icon "Shortlist crew" at bounding box center [754, 328] width 10 height 10
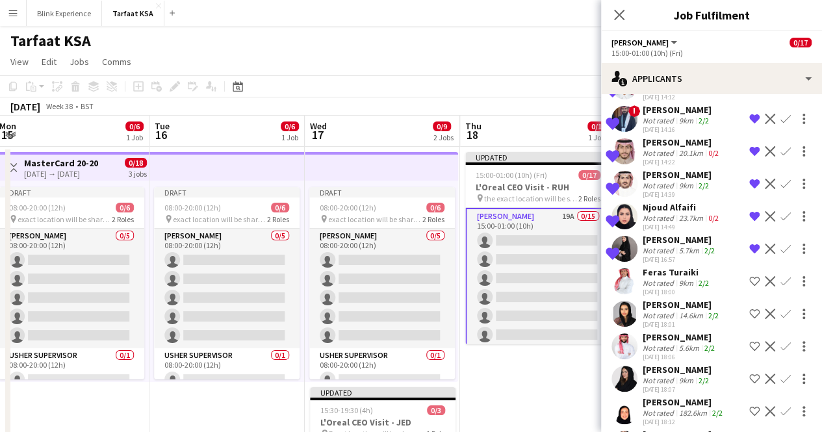
scroll to position [151, 0]
click at [746, 273] on button "Shortlist crew" at bounding box center [754, 281] width 16 height 16
click at [749, 312] on app-icon "Shortlist crew" at bounding box center [754, 313] width 10 height 10
click at [749, 343] on app-icon "Shortlist crew" at bounding box center [754, 345] width 10 height 10
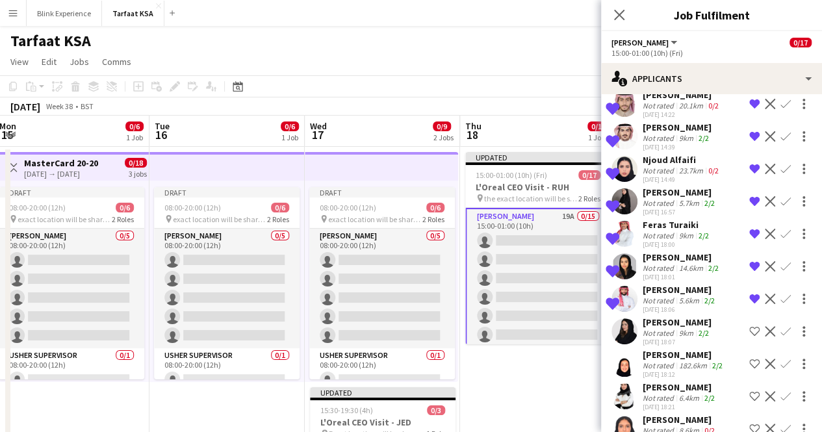
scroll to position [205, 0]
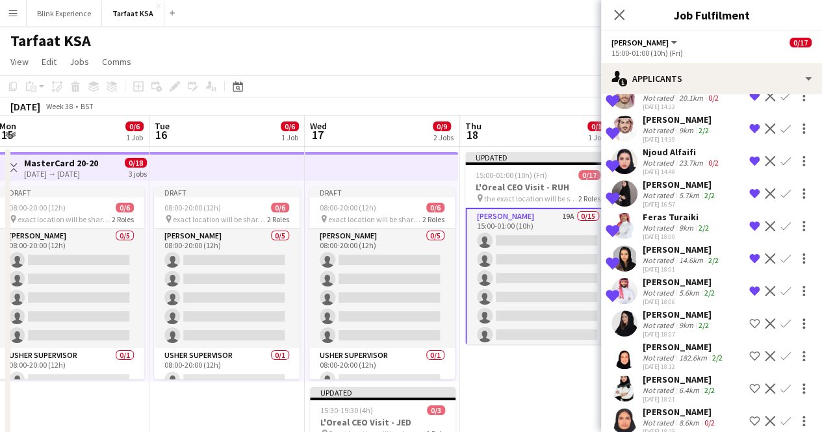
click at [749, 322] on app-icon "Shortlist crew" at bounding box center [754, 323] width 10 height 10
click at [749, 356] on app-icon "Shortlist crew" at bounding box center [754, 356] width 10 height 10
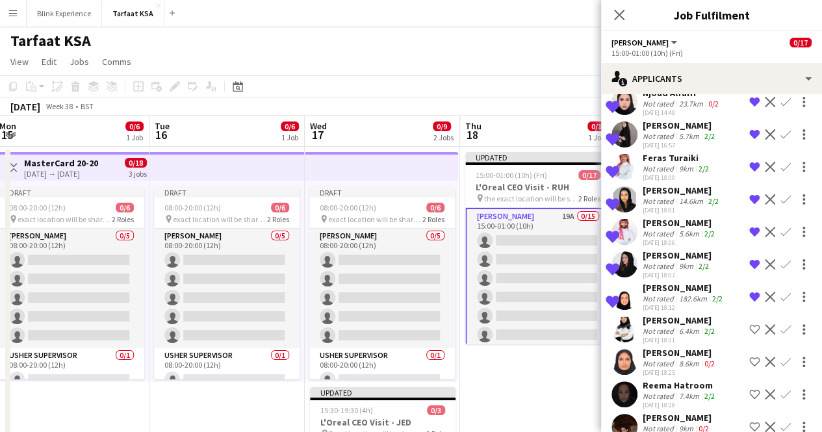
scroll to position [265, 0]
click at [749, 325] on app-icon "Shortlist crew" at bounding box center [754, 328] width 10 height 10
click at [749, 357] on app-icon "Shortlist crew" at bounding box center [754, 361] width 10 height 10
click at [749, 390] on app-icon "Shortlist crew" at bounding box center [754, 393] width 10 height 10
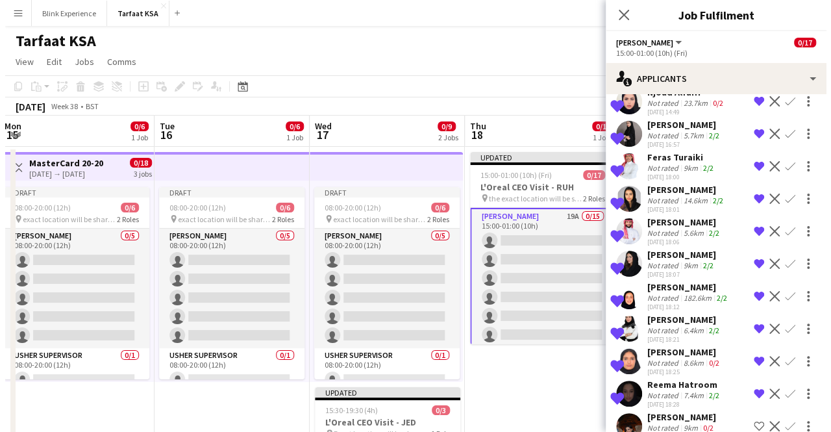
scroll to position [351, 0]
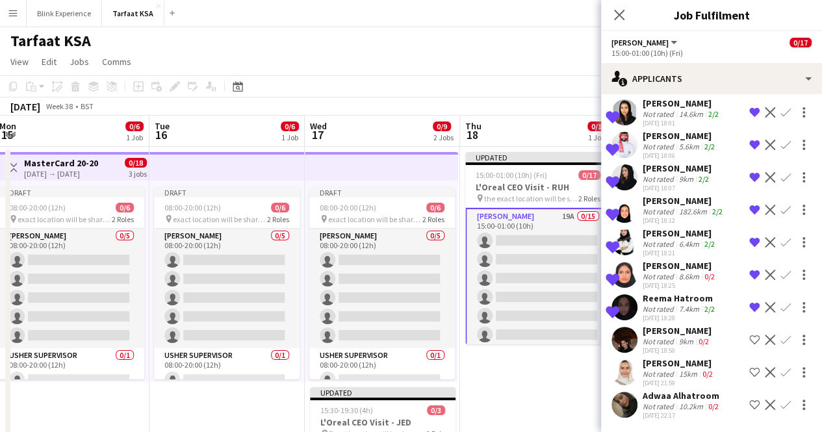
click at [749, 337] on app-icon "Shortlist crew" at bounding box center [754, 340] width 10 height 10
click at [749, 371] on app-icon "Shortlist crew" at bounding box center [754, 372] width 10 height 10
click at [749, 402] on app-icon "Shortlist crew" at bounding box center [754, 404] width 10 height 10
click at [617, 7] on app-icon "Close pop-in" at bounding box center [619, 15] width 19 height 19
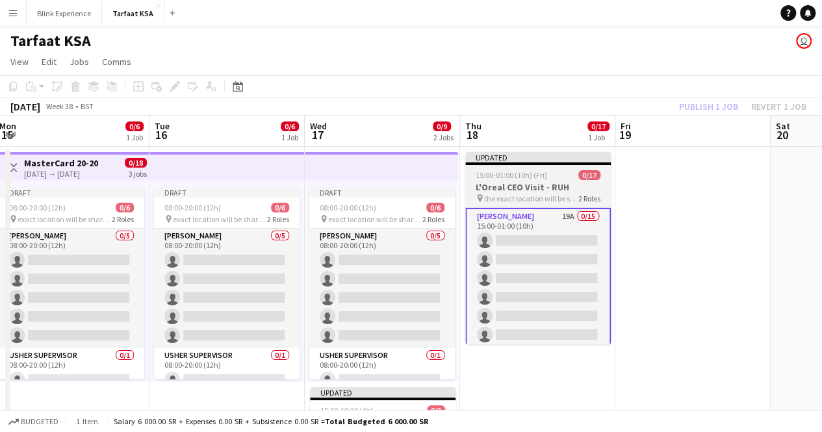
click at [541, 169] on app-job-card "Updated 15:00-01:00 (10h) (Fri) 0/17 L'Oreal CEO Visit - RUH pin the exact loca…" at bounding box center [537, 248] width 145 height 192
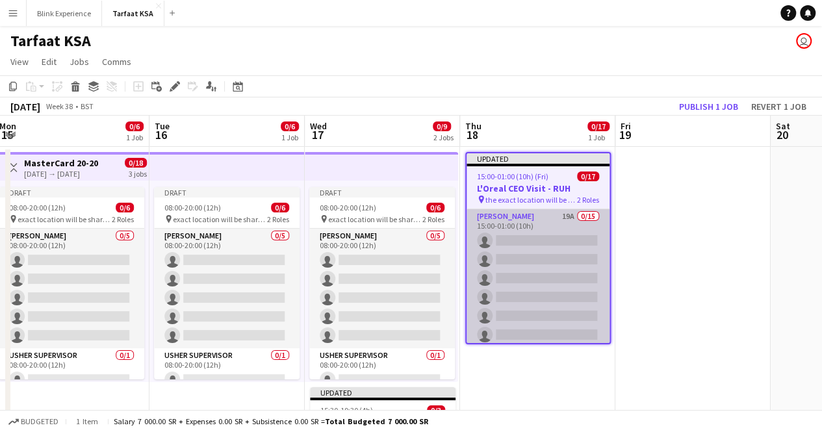
click at [537, 225] on app-card-role "Usher 19A 0/15 15:00-01:00 (10h) single-neutral-actions single-neutral-actions …" at bounding box center [537, 363] width 143 height 308
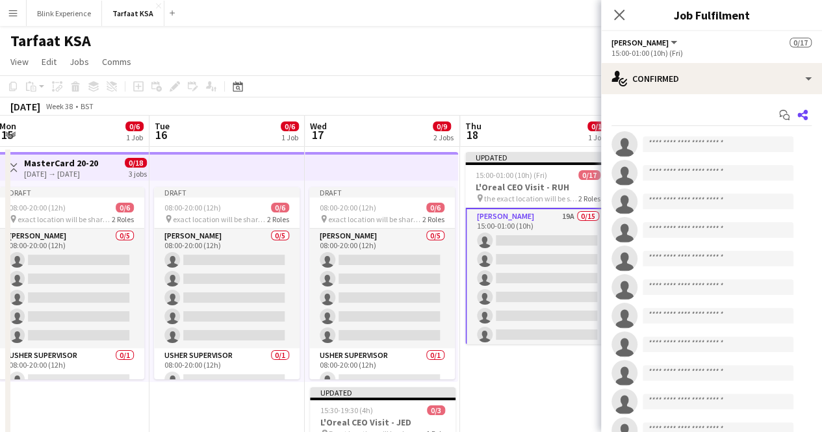
click at [797, 118] on app-icon "Share" at bounding box center [802, 115] width 18 height 18
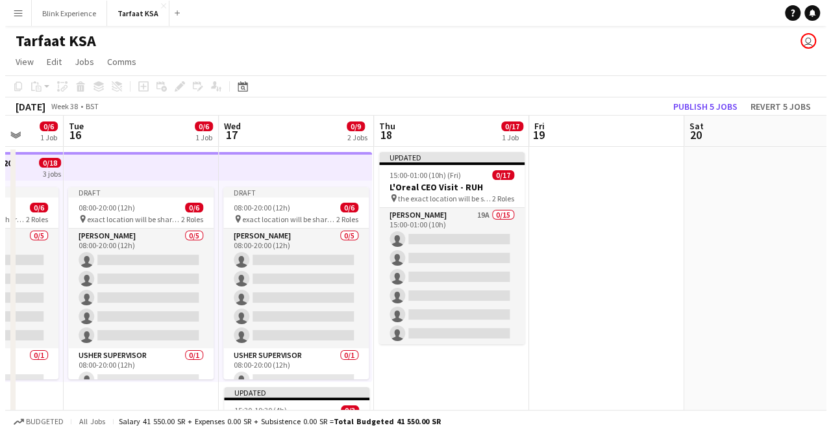
scroll to position [0, 407]
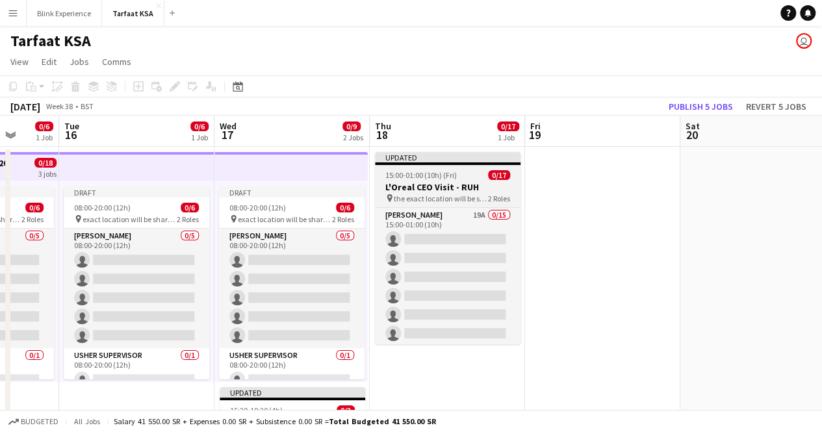
click at [469, 184] on h3 "L'Oreal CEO Visit - RUH" at bounding box center [447, 187] width 145 height 12
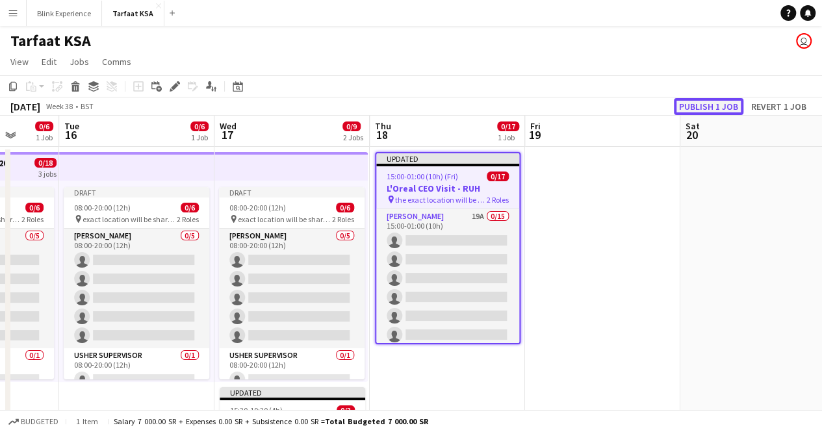
click at [726, 108] on button "Publish 1 job" at bounding box center [709, 106] width 70 height 17
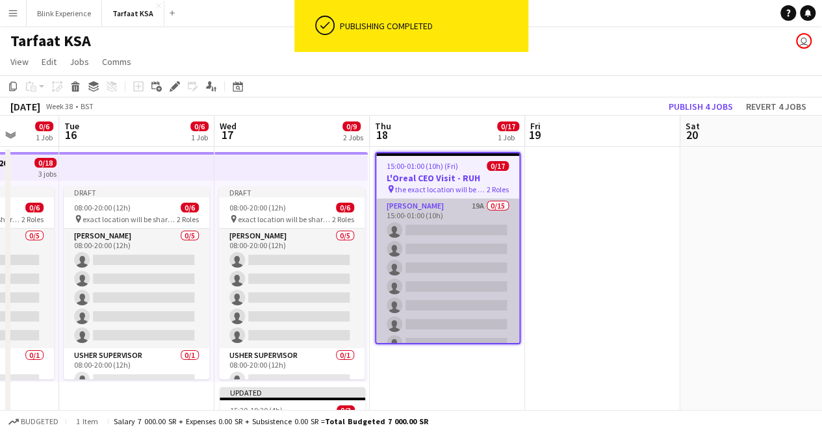
click at [442, 222] on app-card-role "Usher 19A 0/15 15:00-01:00 (10h) single-neutral-actions single-neutral-actions …" at bounding box center [447, 353] width 143 height 308
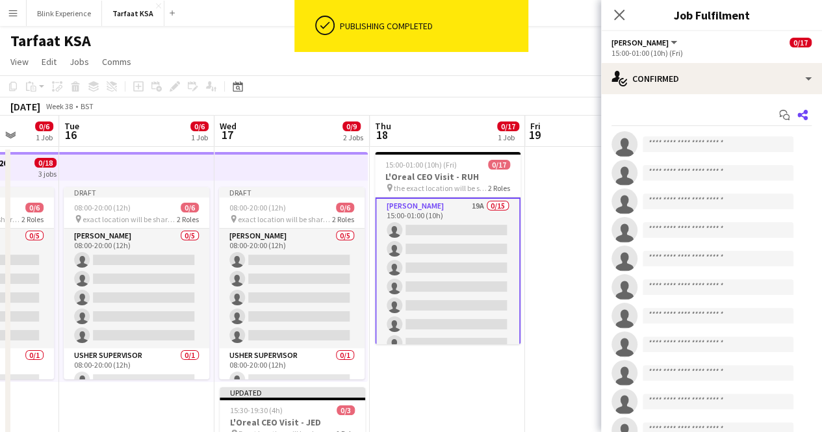
click at [798, 120] on app-icon "Share" at bounding box center [802, 115] width 18 height 18
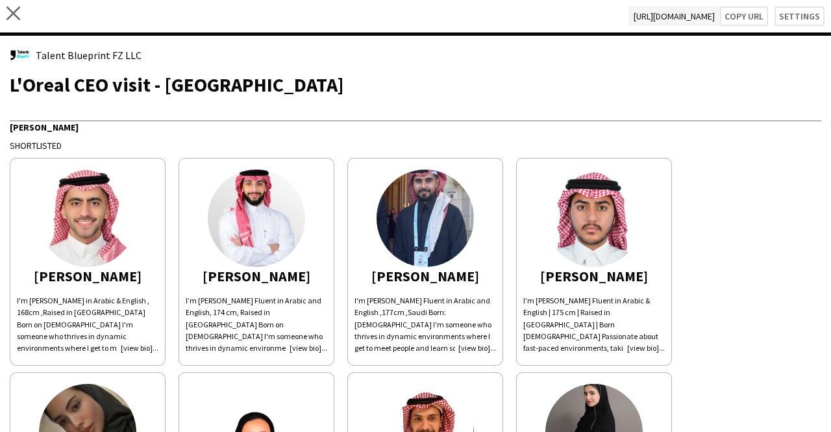
click at [82, 225] on img at bounding box center [87, 218] width 97 height 97
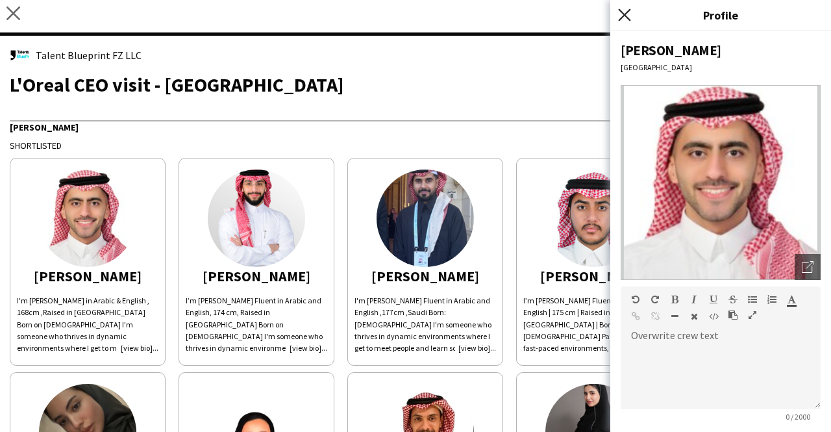
click at [626, 15] on icon "Close pop-in" at bounding box center [624, 14] width 12 height 12
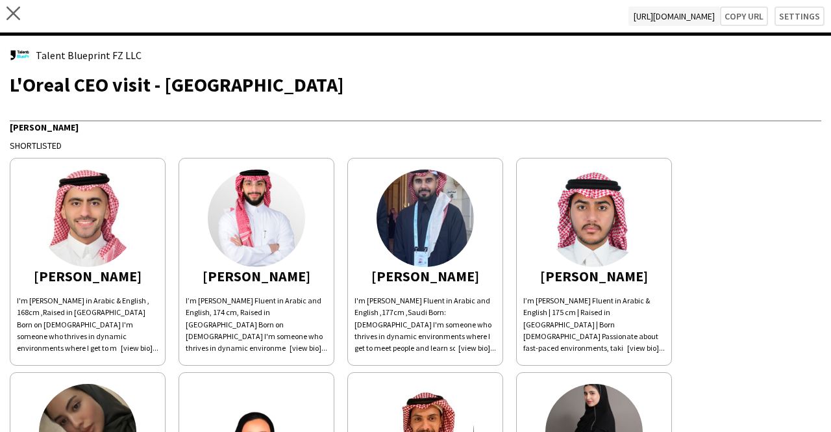
click at [449, 203] on img at bounding box center [425, 218] width 97 height 97
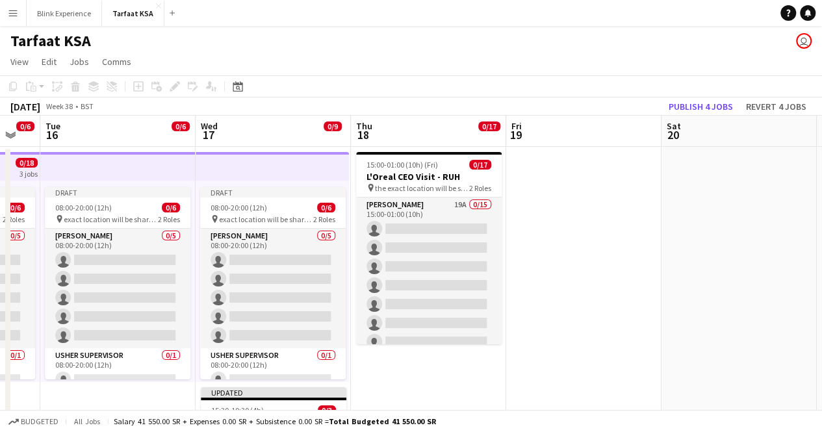
scroll to position [152, 0]
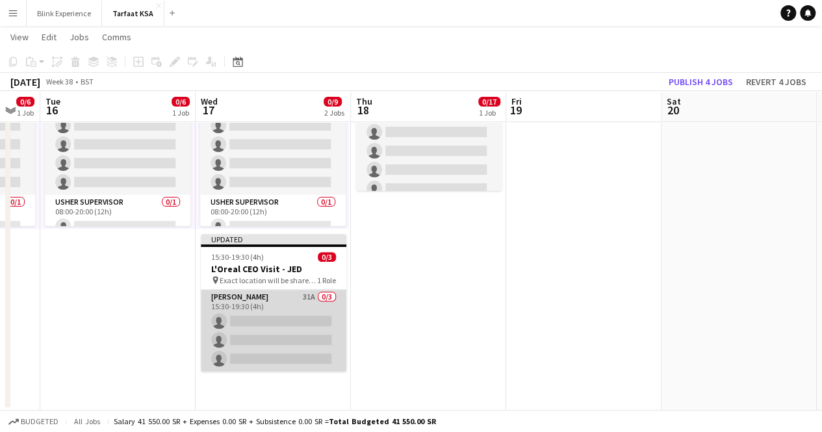
click at [245, 305] on app-card-role "Usher 31A 0/3 15:30-19:30 (4h) single-neutral-actions single-neutral-actions si…" at bounding box center [273, 331] width 145 height 82
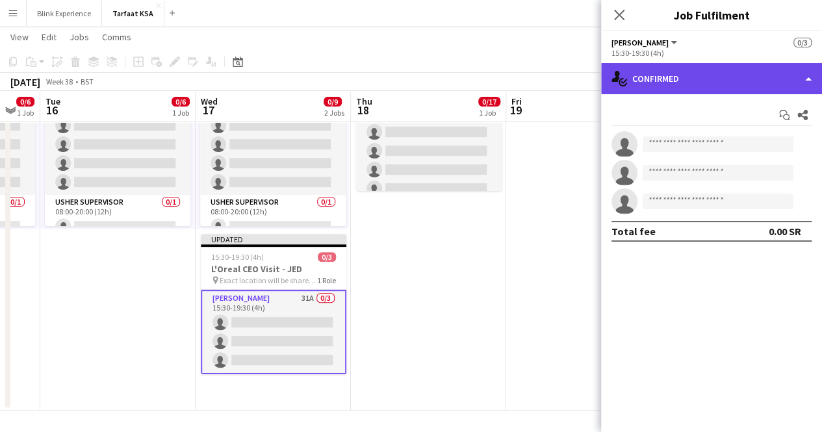
click at [802, 79] on div "single-neutral-actions-check-2 Confirmed" at bounding box center [711, 78] width 221 height 31
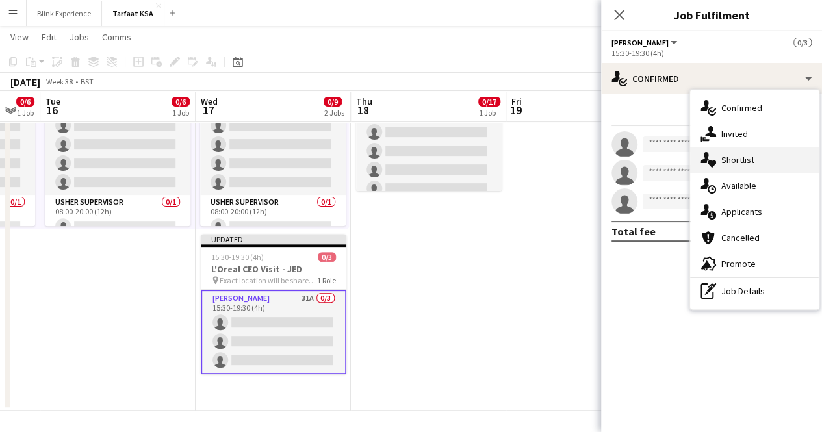
click at [752, 165] on span "Shortlist" at bounding box center [737, 160] width 33 height 12
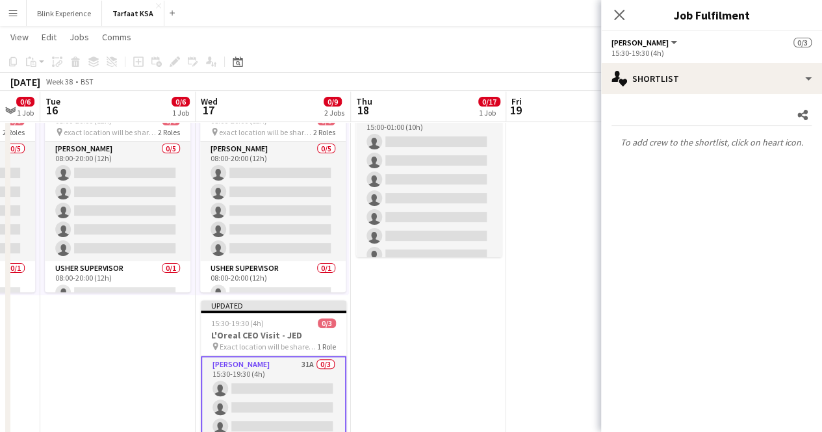
scroll to position [0, 0]
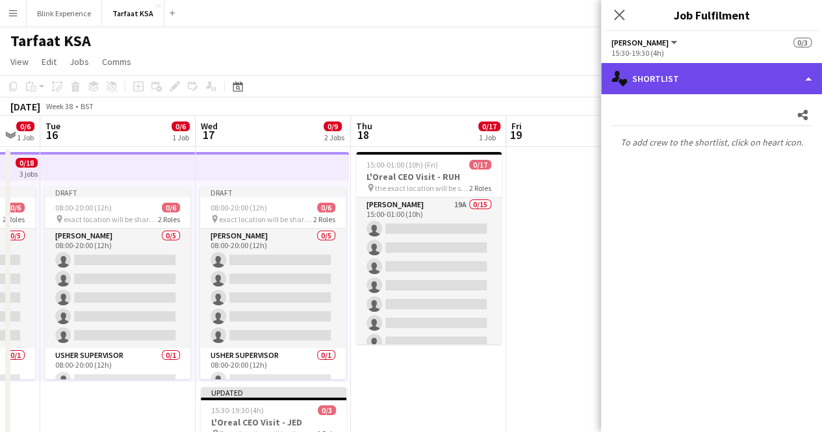
click at [772, 82] on div "single-neutral-actions-heart Shortlist" at bounding box center [711, 78] width 221 height 31
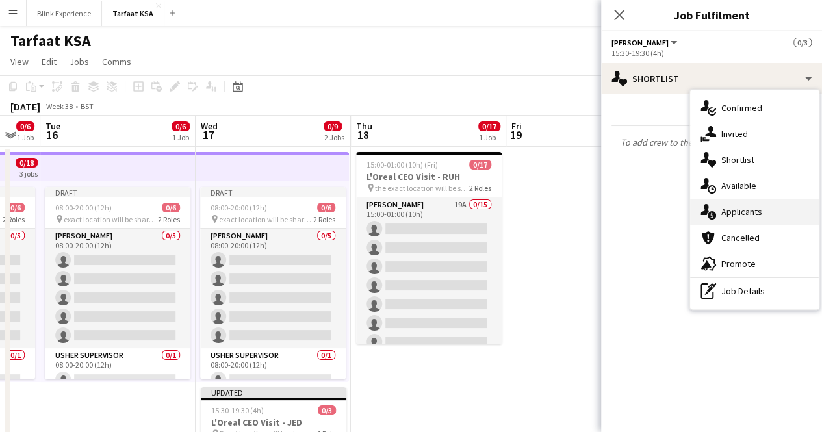
click at [747, 203] on div "single-neutral-actions-information Applicants" at bounding box center [754, 212] width 129 height 26
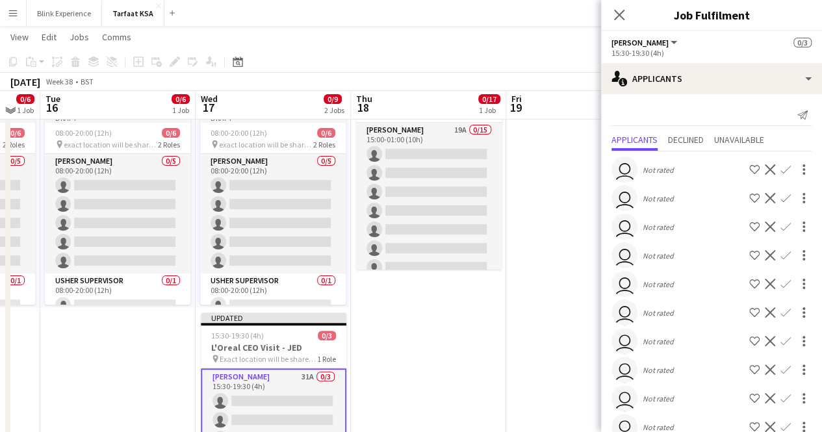
scroll to position [71, 0]
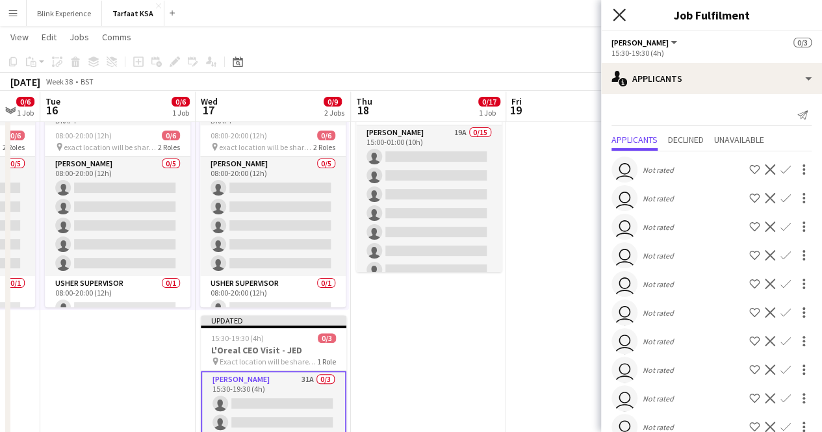
click at [613, 12] on icon "Close pop-in" at bounding box center [619, 14] width 12 height 12
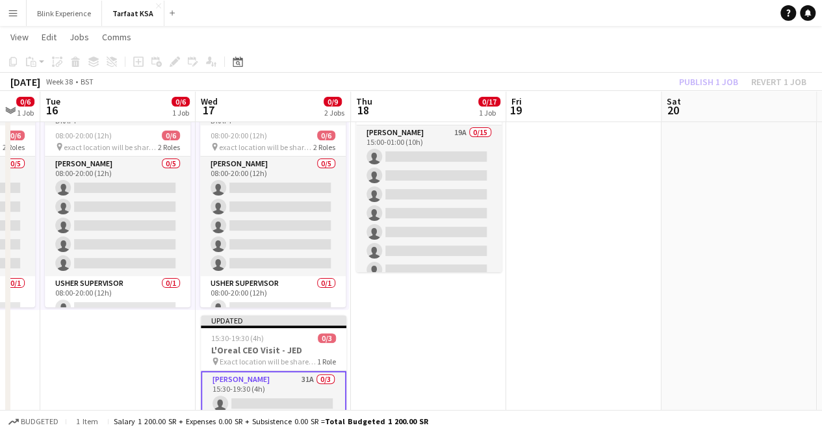
scroll to position [0, 0]
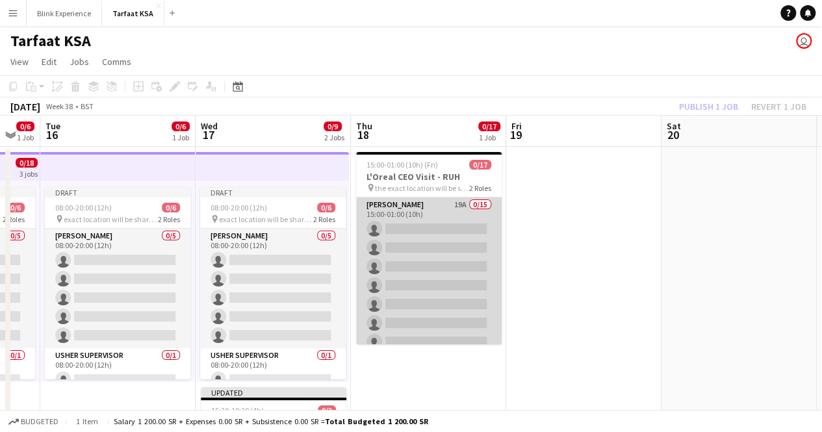
click at [410, 234] on app-card-role "Usher 19A 0/15 15:00-01:00 (10h) single-neutral-actions single-neutral-actions …" at bounding box center [428, 351] width 145 height 308
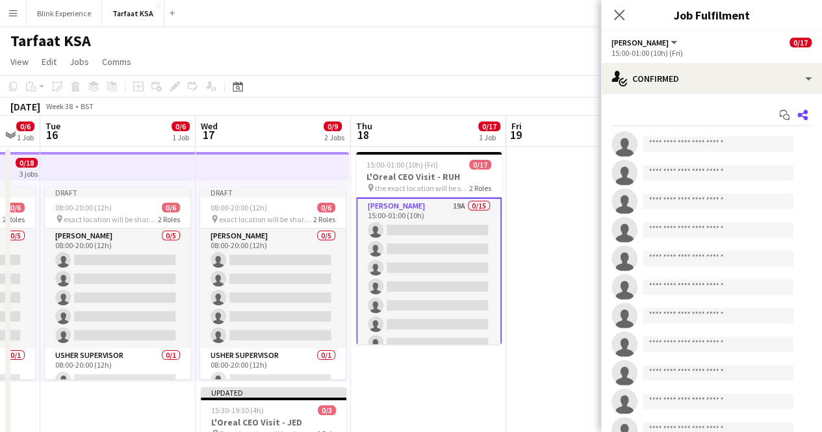
click at [797, 115] on icon "Share" at bounding box center [802, 115] width 10 height 10
click at [797, 111] on icon at bounding box center [802, 115] width 10 height 10
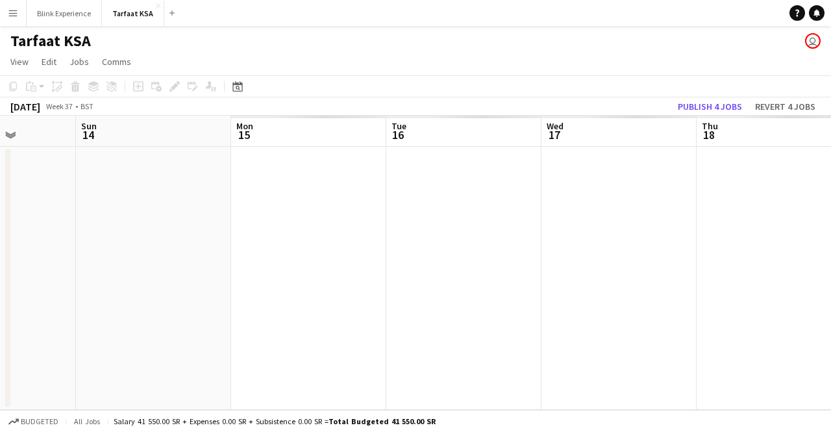
scroll to position [0, 577]
click at [599, 203] on app-date-cell at bounding box center [587, 278] width 155 height 263
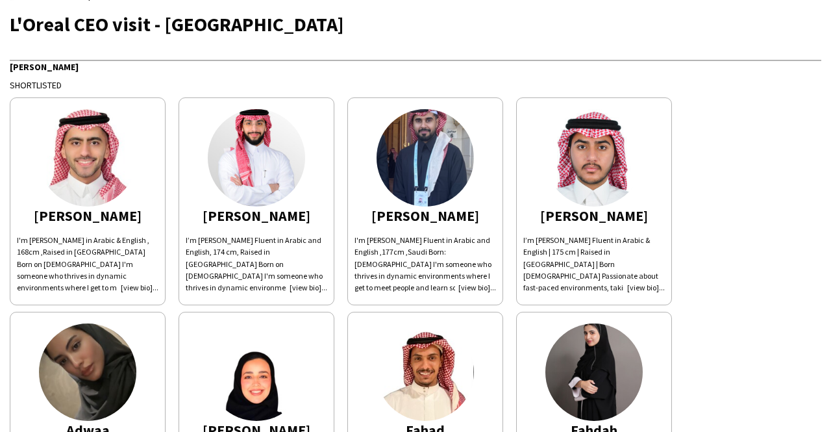
scroll to position [60, 0]
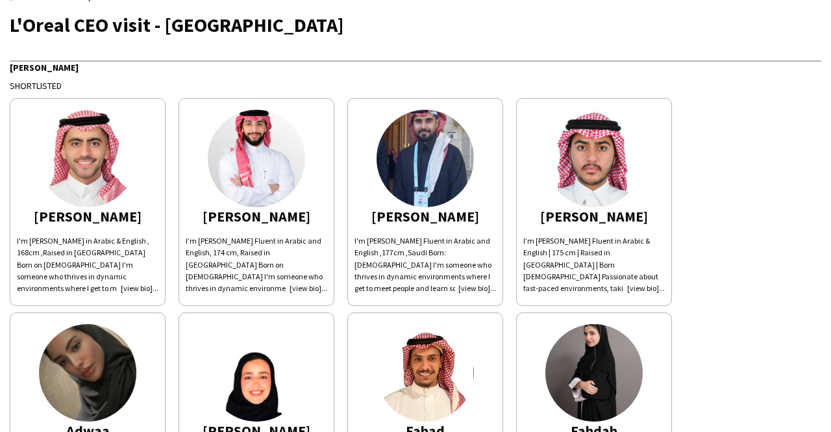
click at [586, 216] on div "[PERSON_NAME]" at bounding box center [595, 216] width 142 height 12
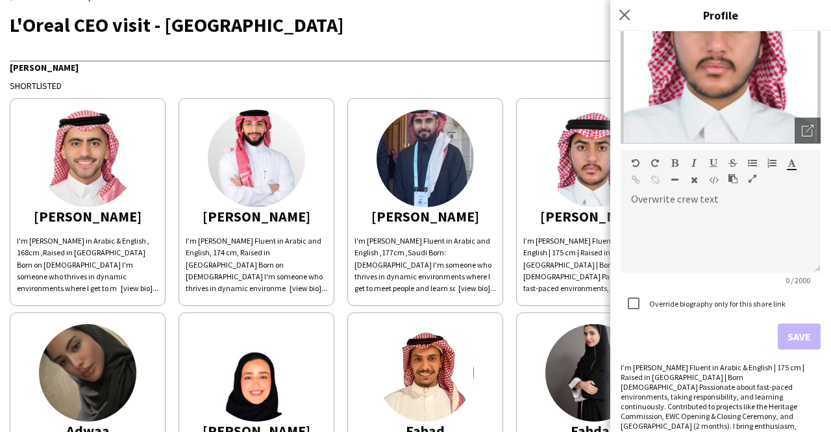
scroll to position [155, 0]
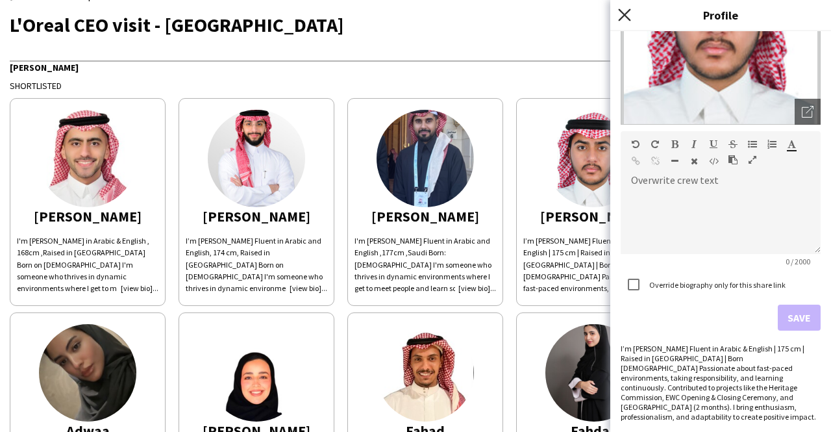
click at [626, 11] on icon "Close pop-in" at bounding box center [624, 14] width 12 height 12
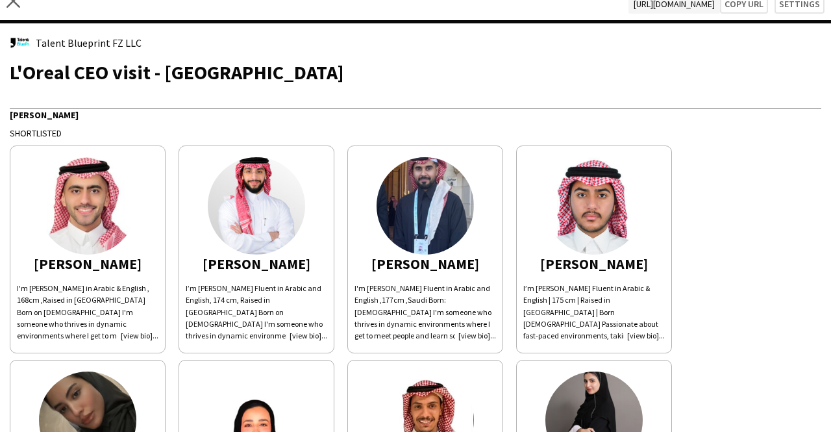
scroll to position [0, 0]
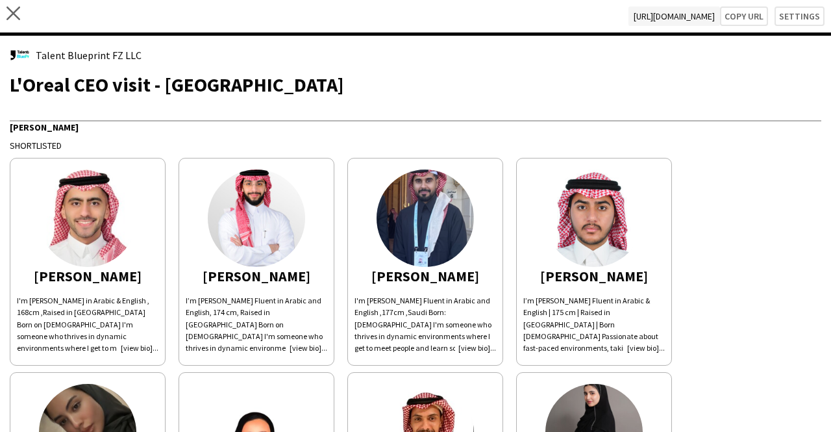
click at [418, 278] on div "[PERSON_NAME]" at bounding box center [426, 276] width 142 height 12
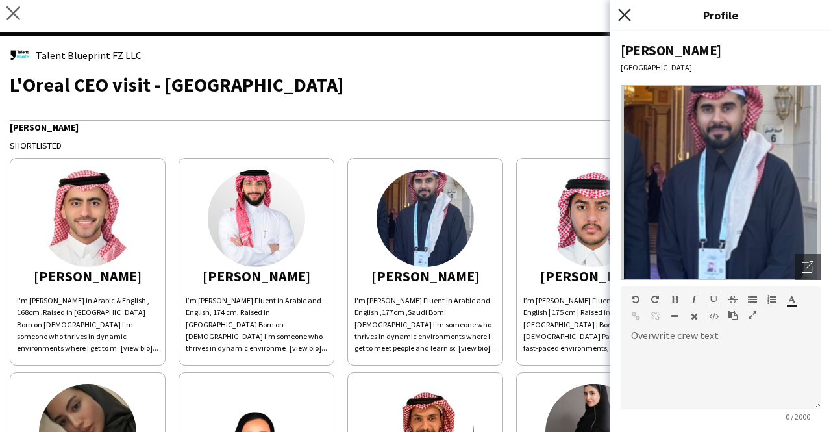
click at [623, 16] on icon at bounding box center [624, 14] width 12 height 12
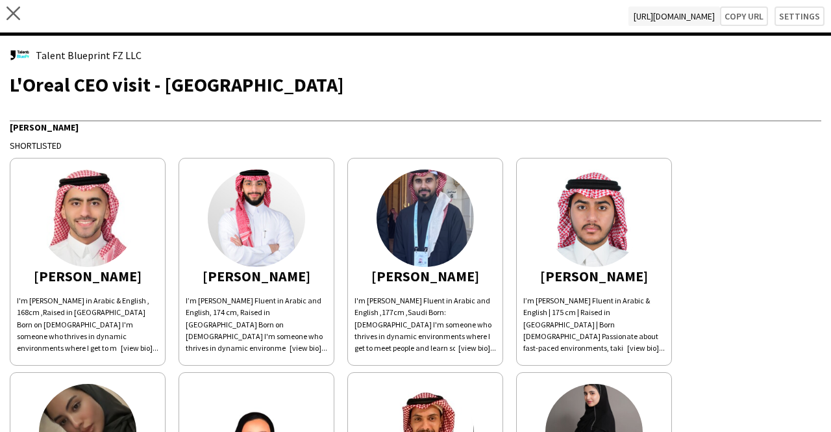
click at [260, 272] on div "[PERSON_NAME]" at bounding box center [257, 276] width 142 height 12
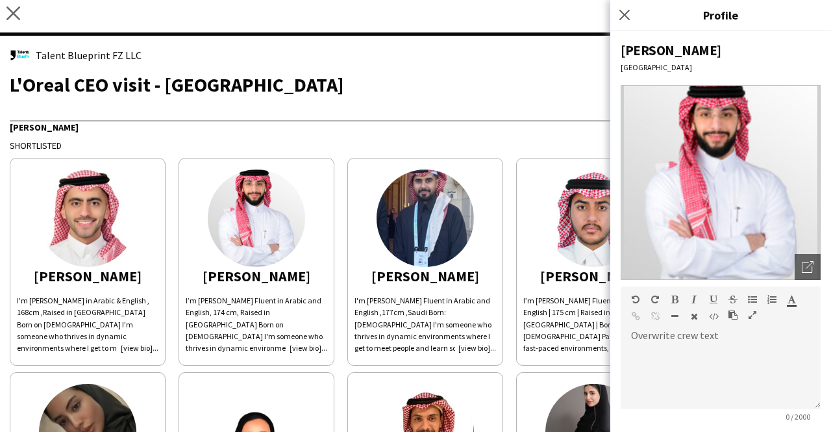
scroll to position [165, 0]
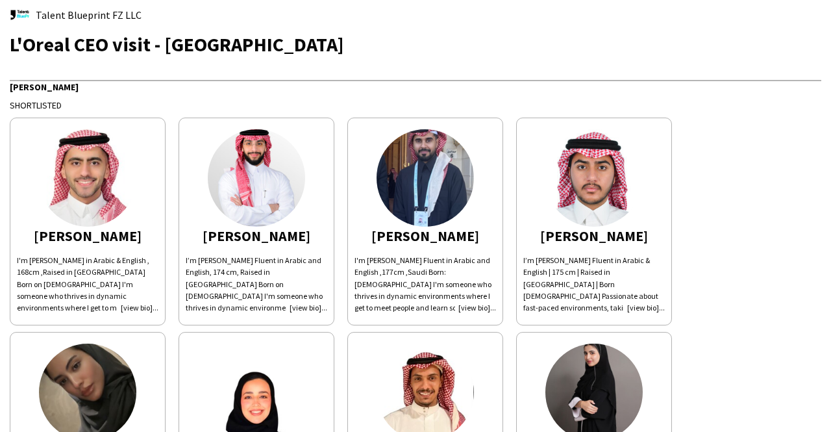
scroll to position [0, 0]
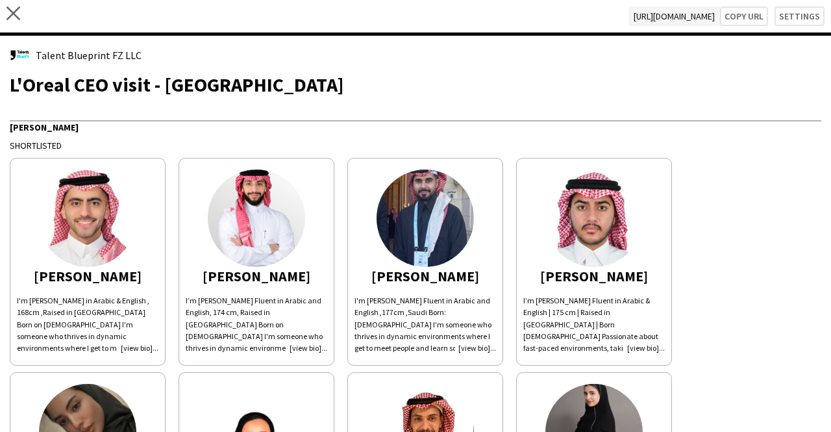
click at [244, 20] on div "close https://admin.liveforce.co/v2/s/16299e25-5af5-41d0-9474-7da219bc24b3 Copy…" at bounding box center [415, 18] width 831 height 36
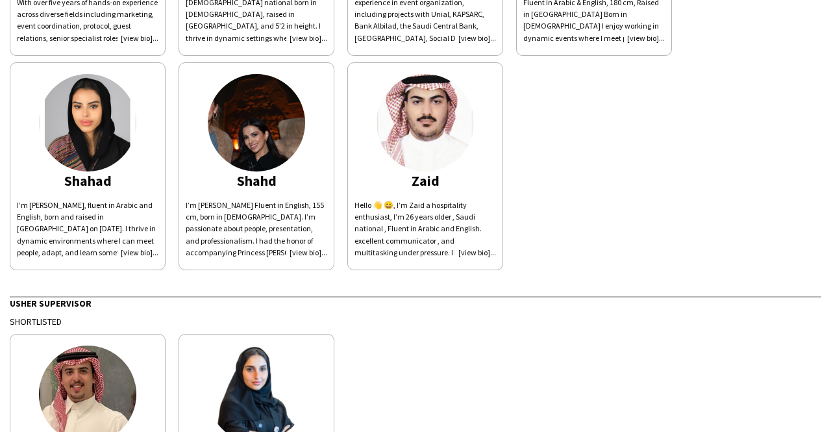
scroll to position [952, 0]
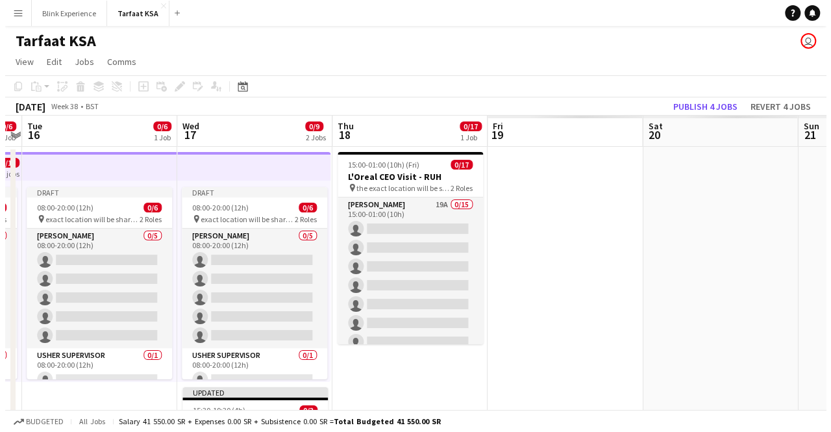
scroll to position [0, 589]
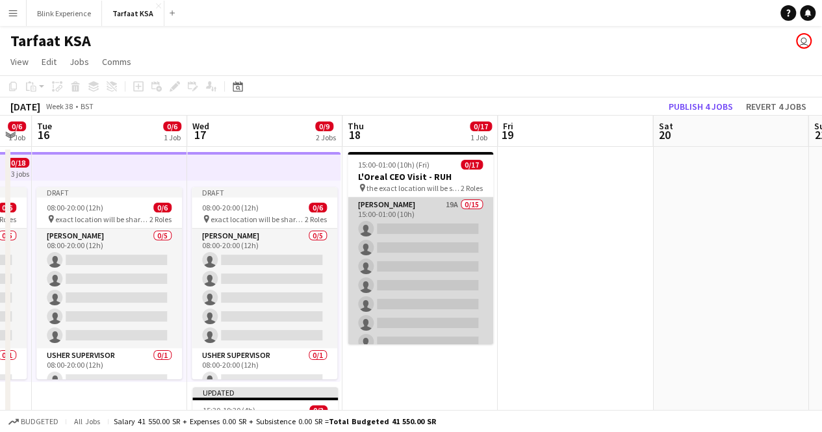
click at [428, 201] on app-card-role "Usher 19A 0/15 15:00-01:00 (10h) single-neutral-actions single-neutral-actions …" at bounding box center [420, 351] width 145 height 308
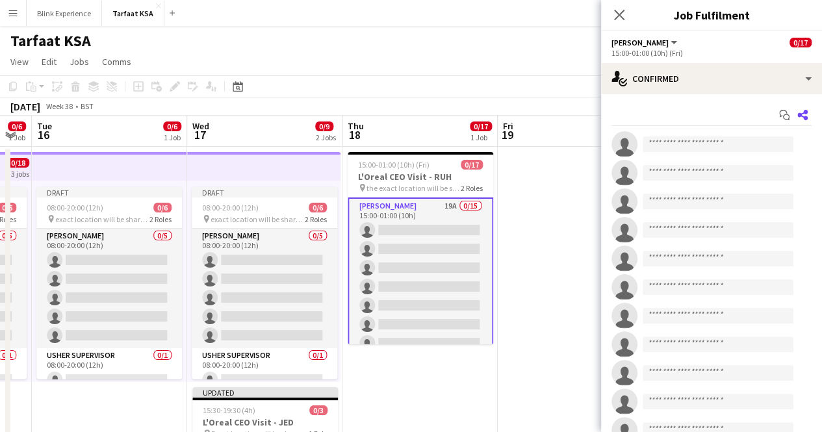
click at [797, 115] on icon "Share" at bounding box center [802, 115] width 10 height 10
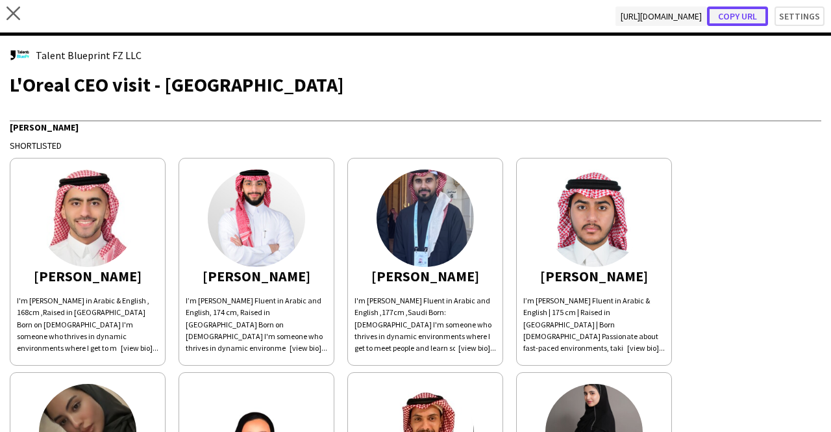
click at [731, 14] on button "Copy url" at bounding box center [737, 15] width 61 height 19
click at [149, 93] on div "L'Oreal CEO visit - [GEOGRAPHIC_DATA]" at bounding box center [416, 84] width 812 height 19
click at [396, 126] on div "[PERSON_NAME]" at bounding box center [416, 126] width 812 height 13
